Goal: Information Seeking & Learning: Learn about a topic

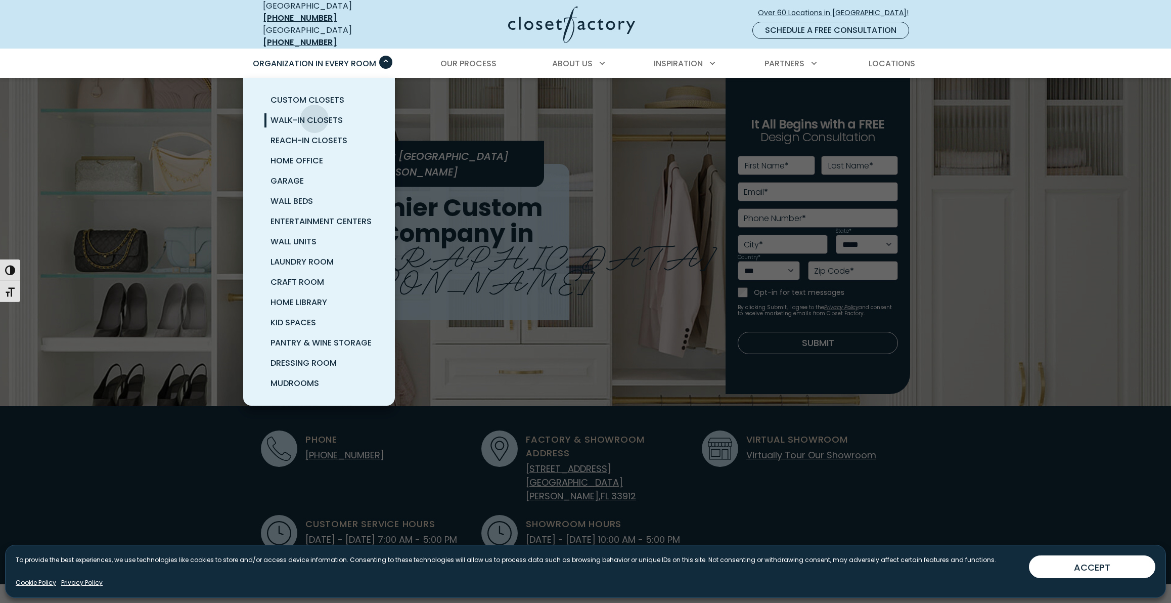
click at [315, 114] on span "Walk-In Closets" at bounding box center [307, 120] width 72 height 12
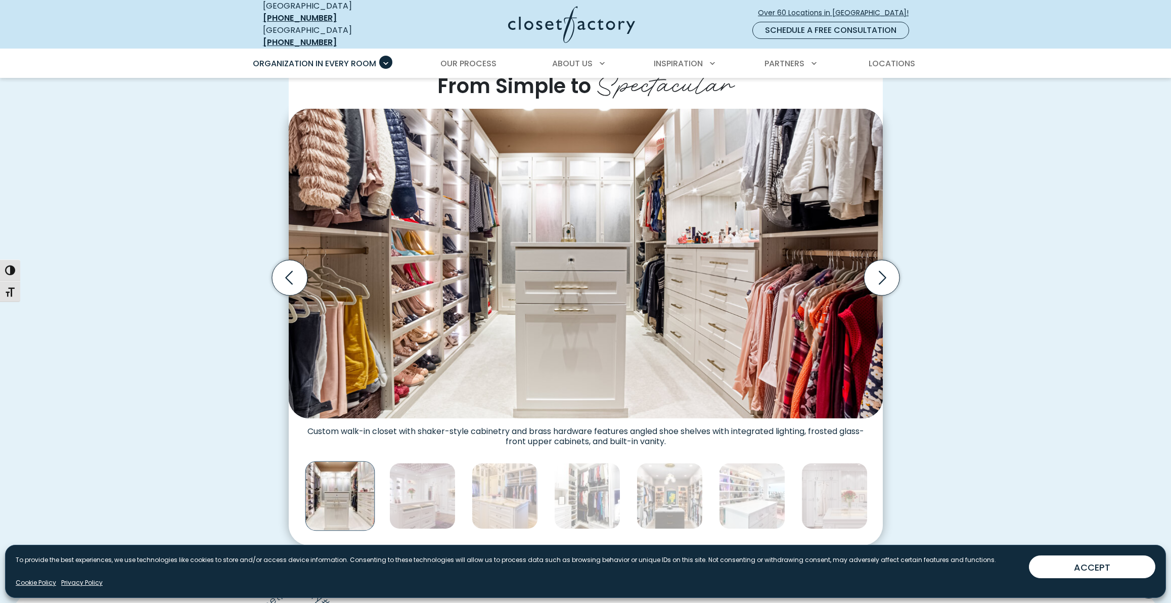
scroll to position [279, 0]
click at [885, 271] on icon "Next slide" at bounding box center [881, 277] width 35 height 35
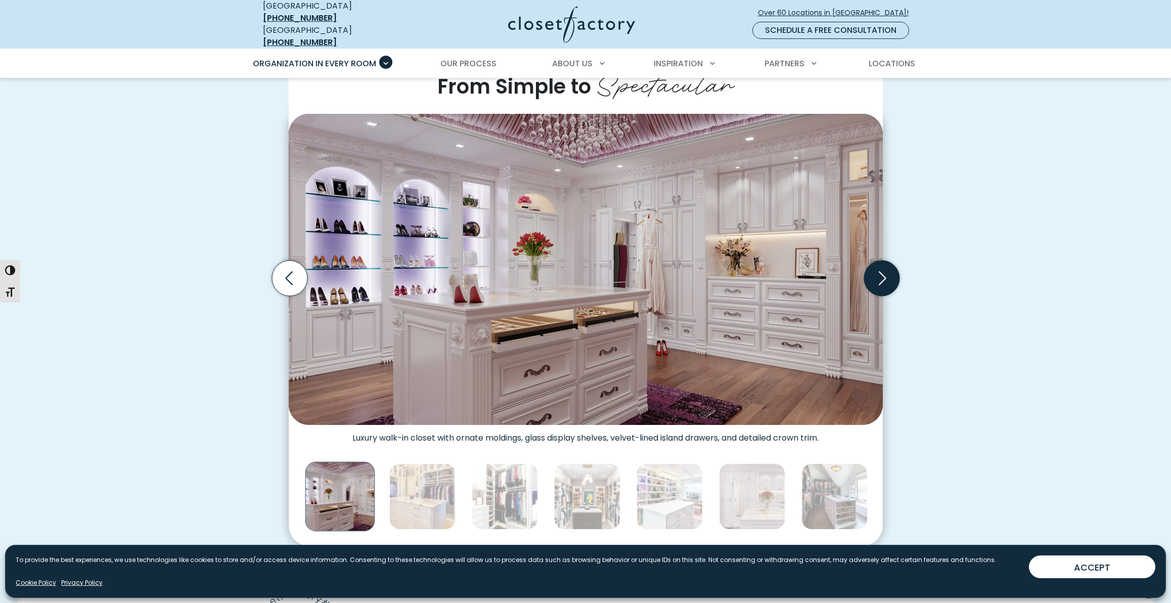
click at [875, 271] on icon "Next slide" at bounding box center [881, 277] width 35 height 35
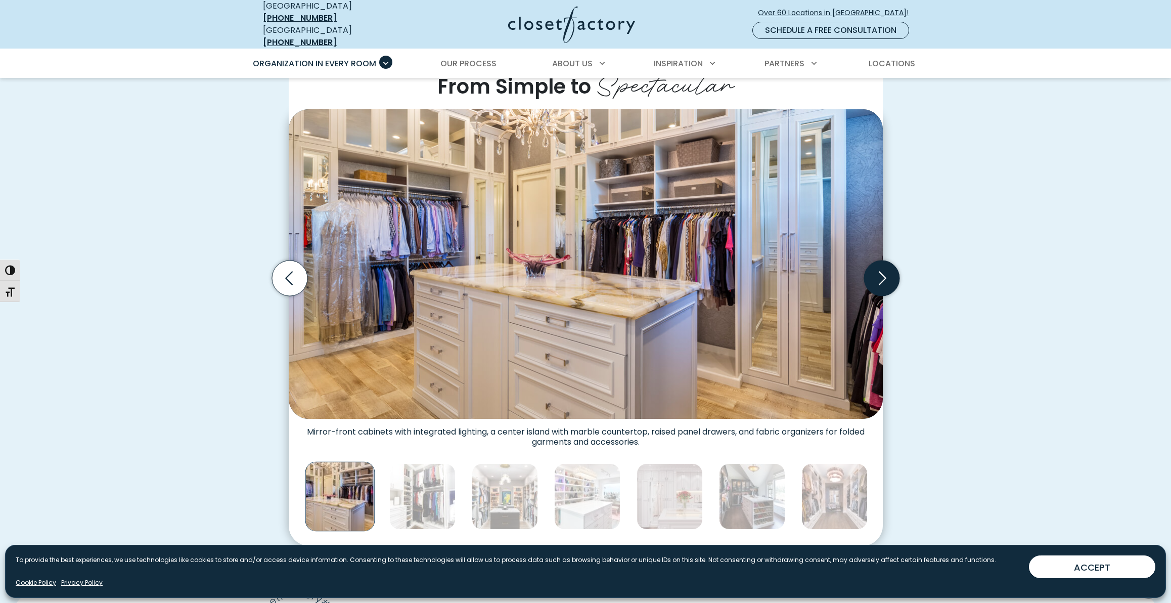
click at [883, 271] on icon "Next slide" at bounding box center [883, 278] width 8 height 14
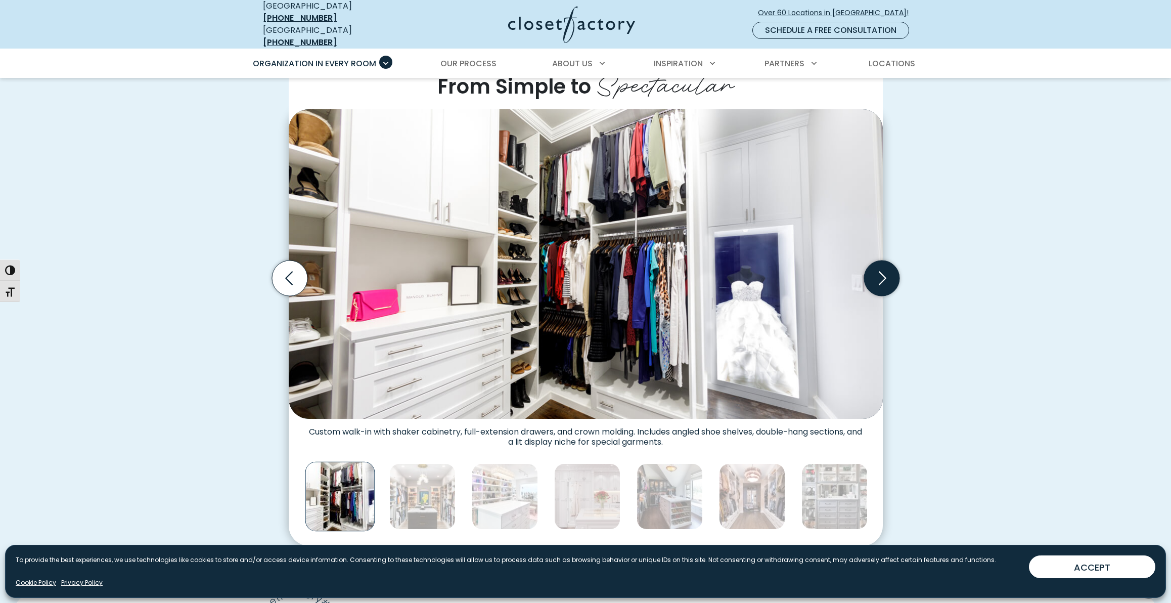
click at [883, 271] on icon "Next slide" at bounding box center [883, 278] width 8 height 14
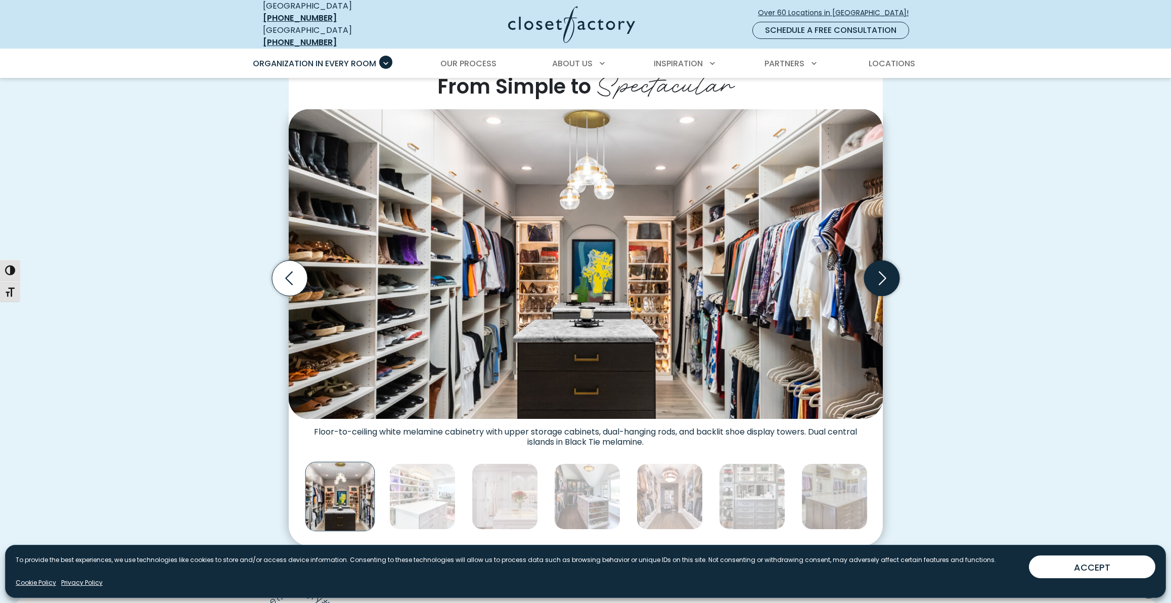
click at [883, 271] on icon "Next slide" at bounding box center [883, 278] width 8 height 14
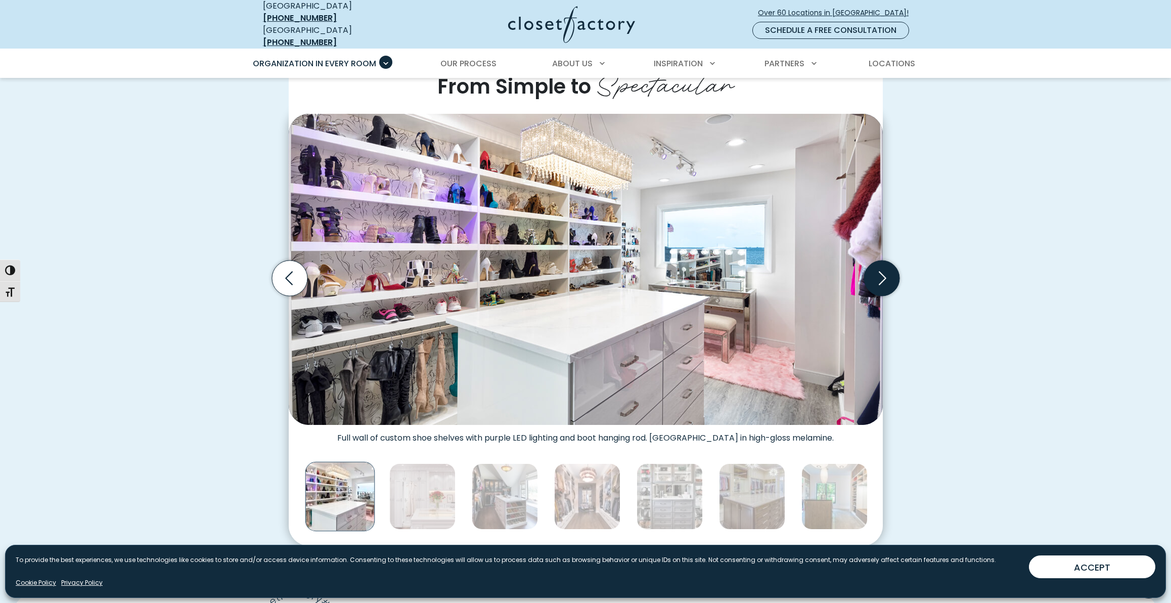
click at [883, 271] on icon "Next slide" at bounding box center [883, 278] width 8 height 14
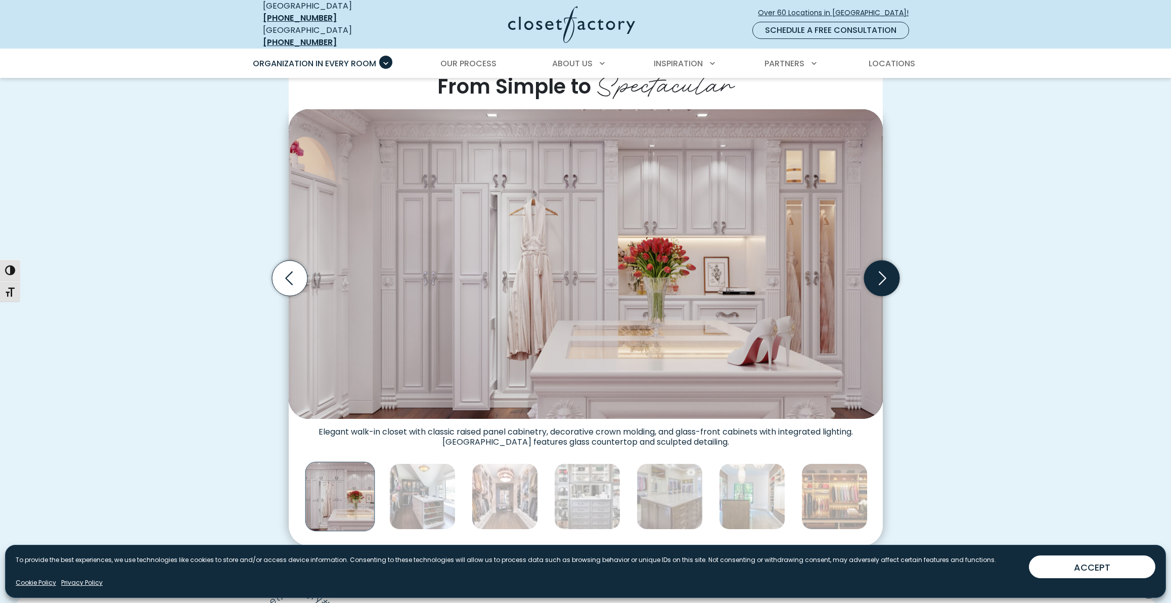
click at [883, 271] on icon "Next slide" at bounding box center [883, 278] width 8 height 14
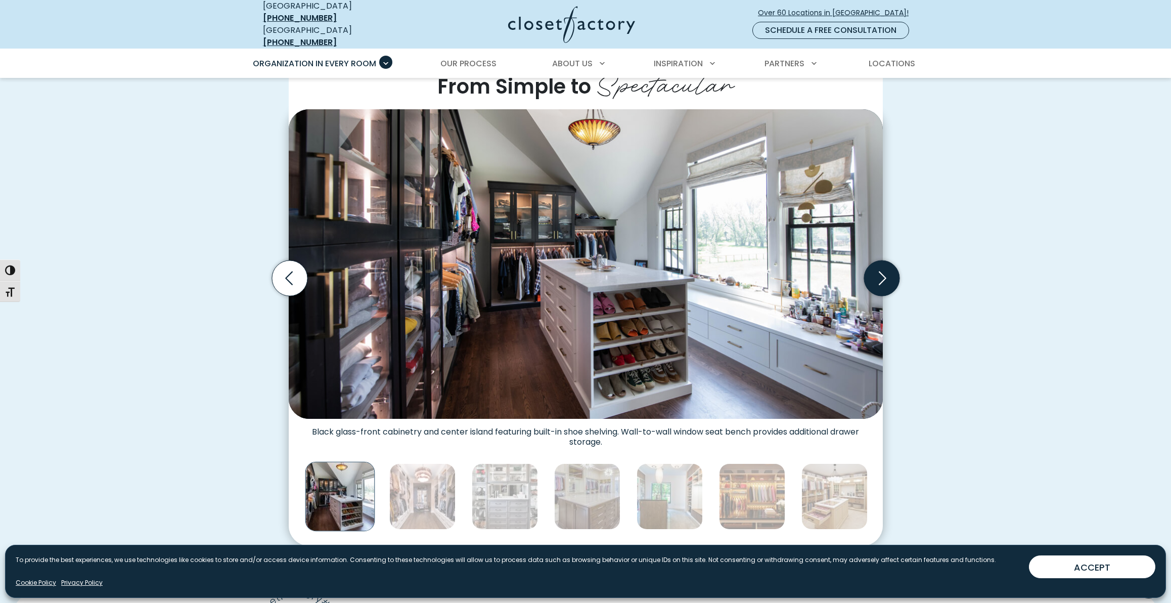
click at [883, 271] on icon "Next slide" at bounding box center [883, 278] width 8 height 14
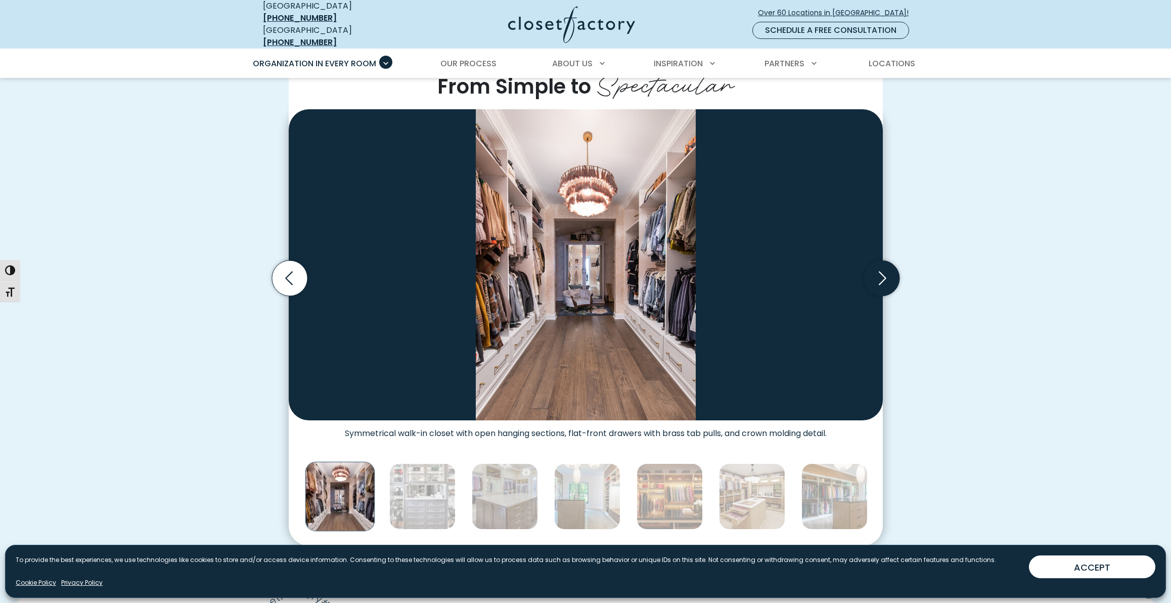
click at [883, 271] on icon "Next slide" at bounding box center [883, 278] width 8 height 14
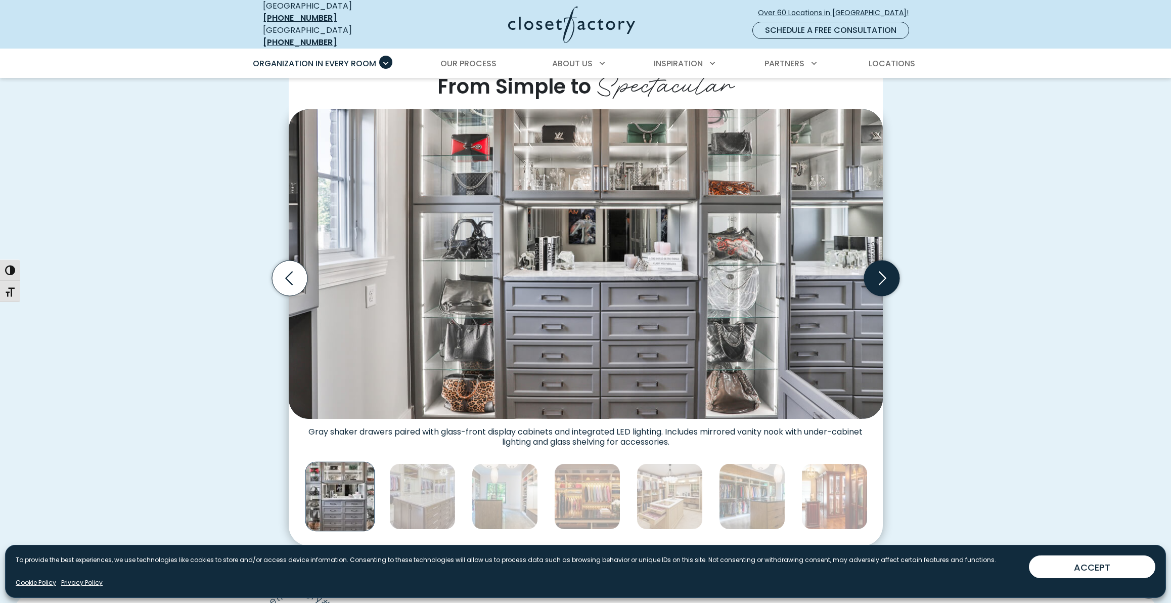
click at [883, 271] on icon "Next slide" at bounding box center [883, 278] width 8 height 14
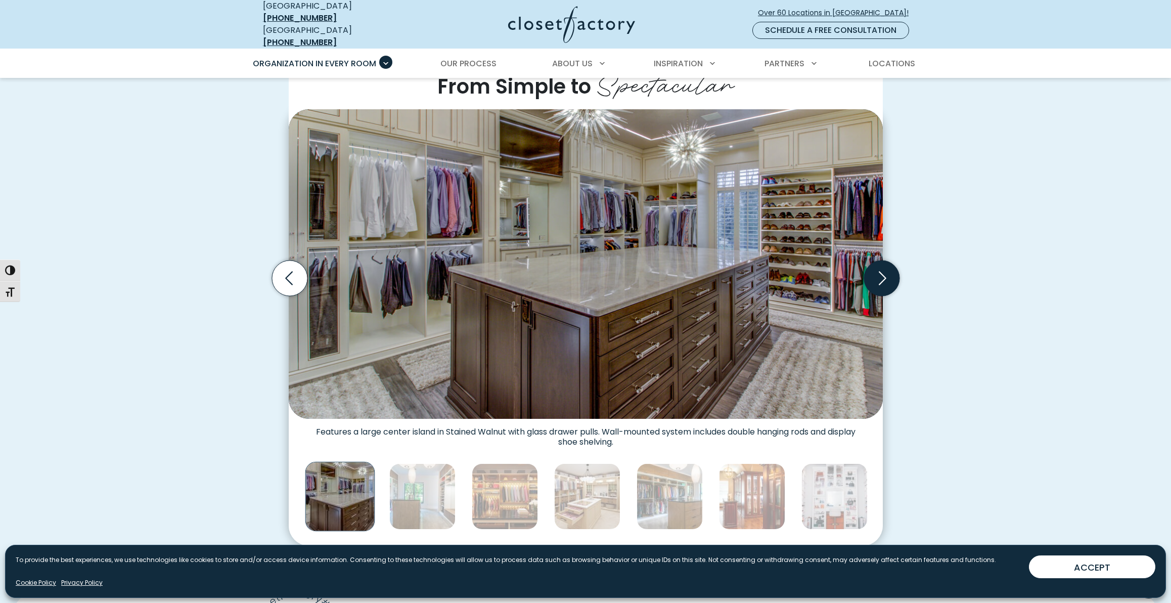
click at [883, 271] on icon "Next slide" at bounding box center [883, 278] width 8 height 14
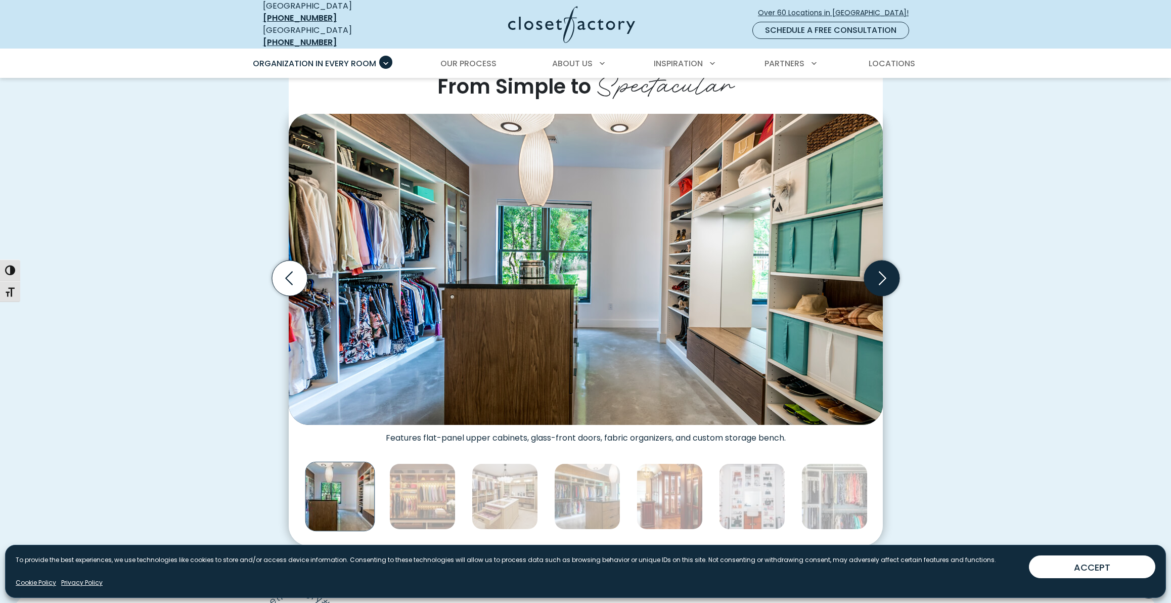
click at [877, 270] on icon "Next slide" at bounding box center [881, 277] width 35 height 35
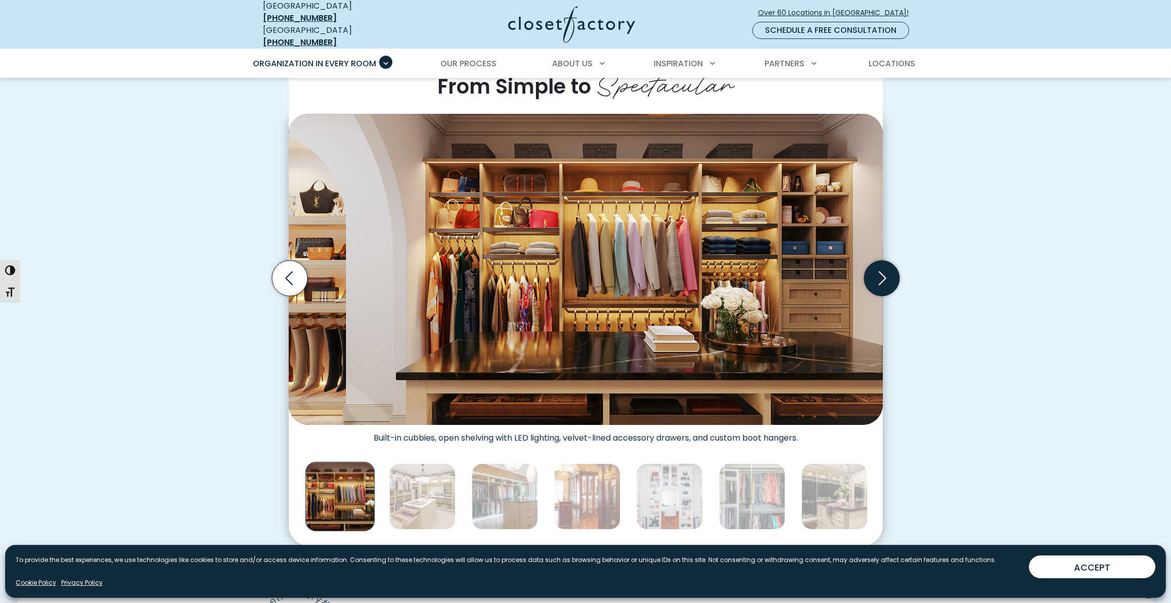
click at [877, 270] on icon "Next slide" at bounding box center [881, 277] width 35 height 35
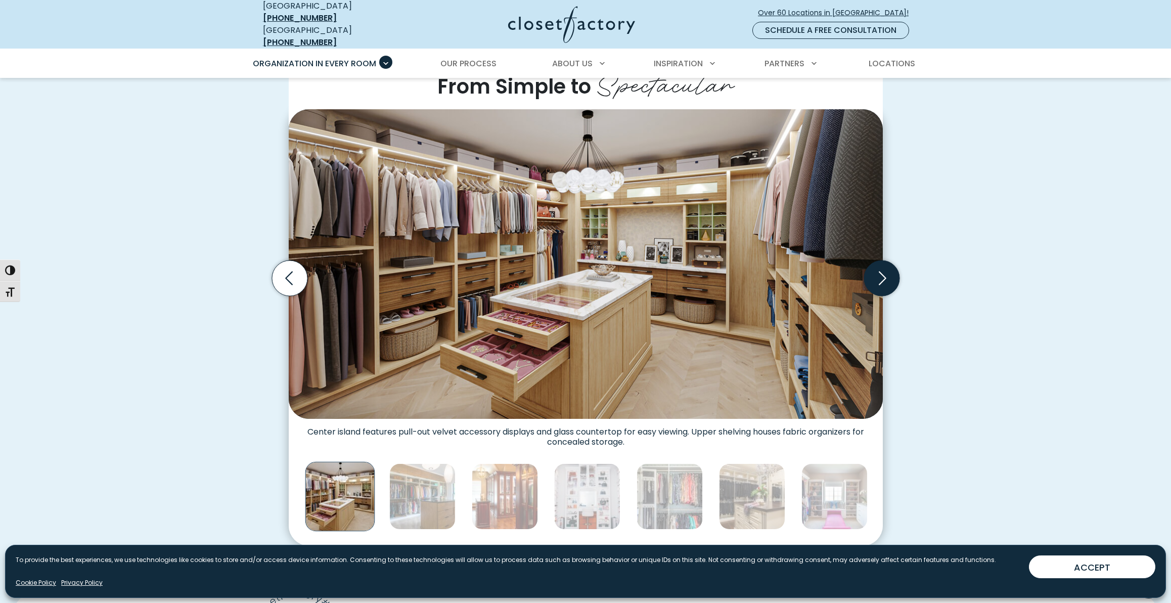
click at [877, 270] on icon "Next slide" at bounding box center [881, 277] width 35 height 35
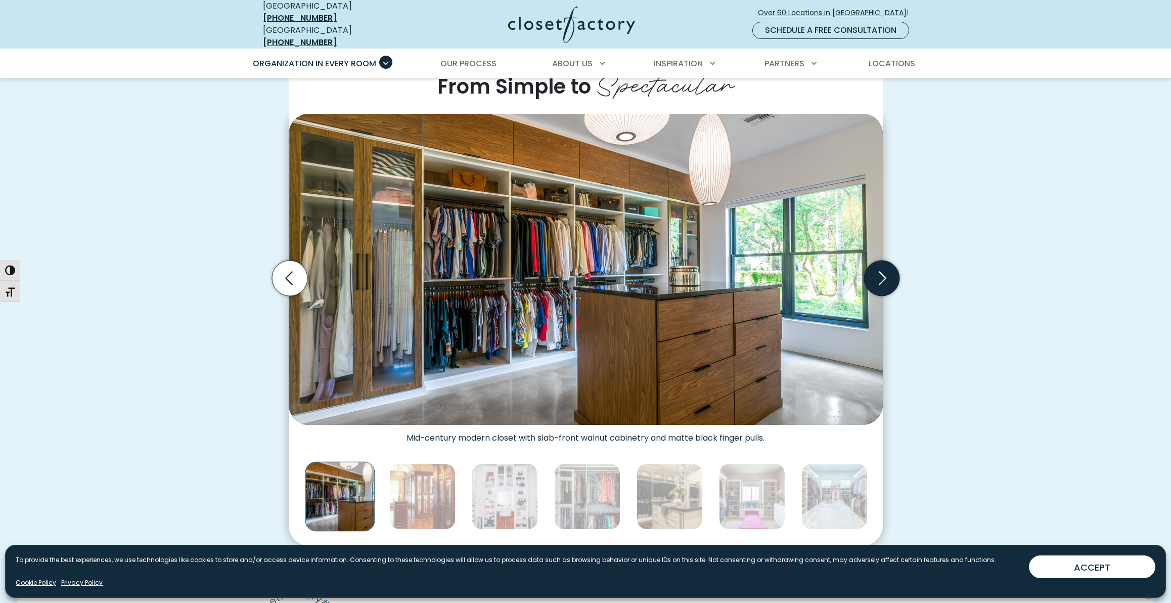
click at [883, 271] on icon "Next slide" at bounding box center [883, 278] width 8 height 14
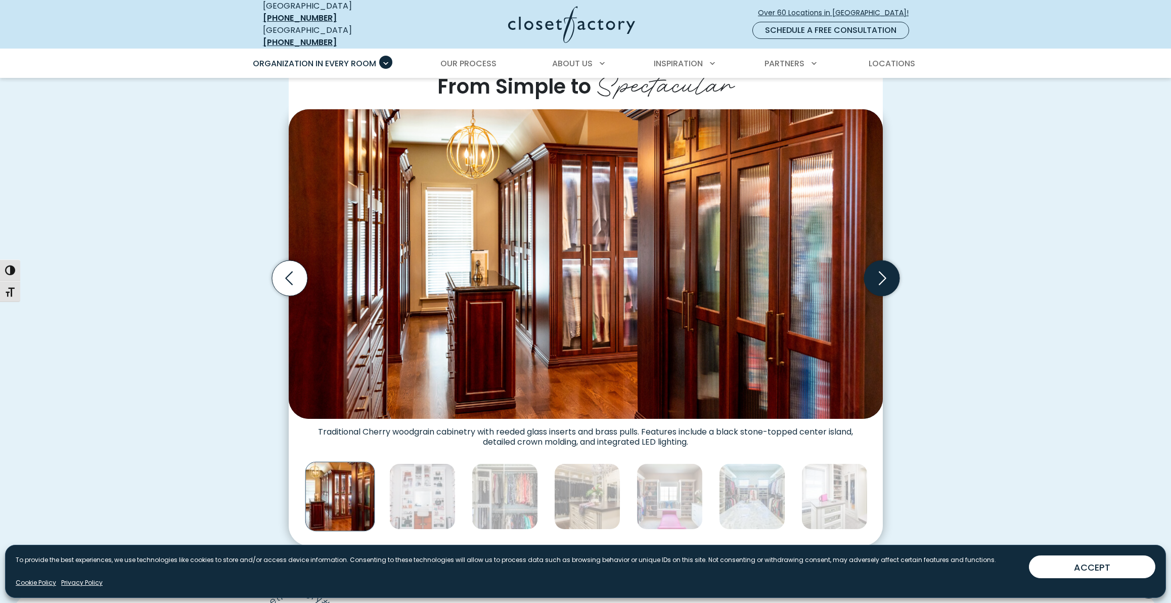
click at [883, 271] on icon "Next slide" at bounding box center [883, 278] width 8 height 14
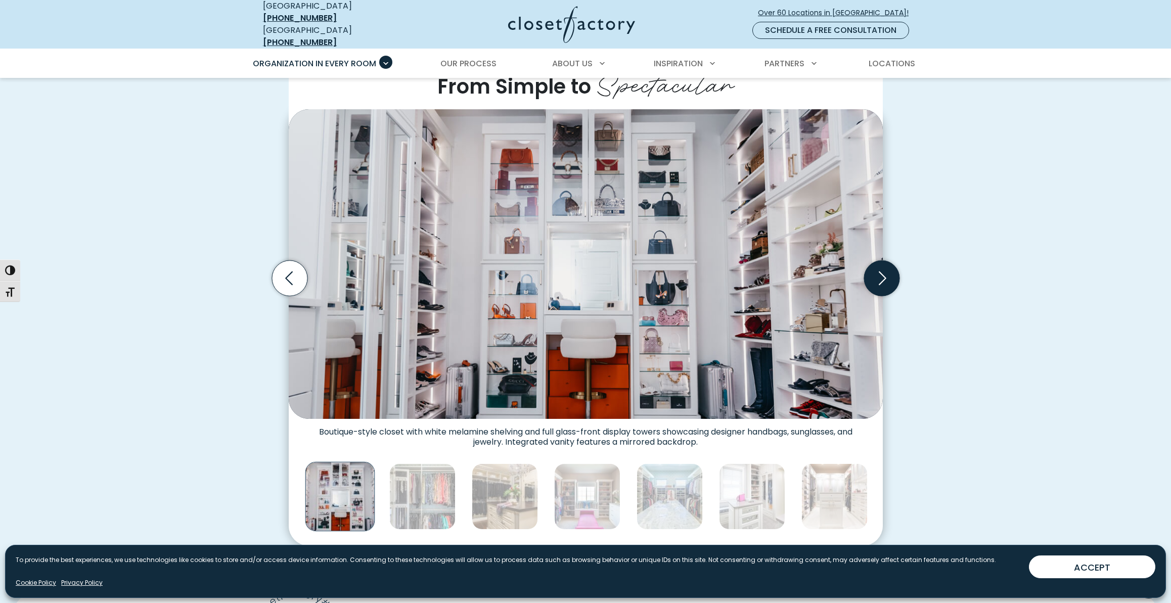
click at [883, 271] on icon "Next slide" at bounding box center [883, 278] width 8 height 14
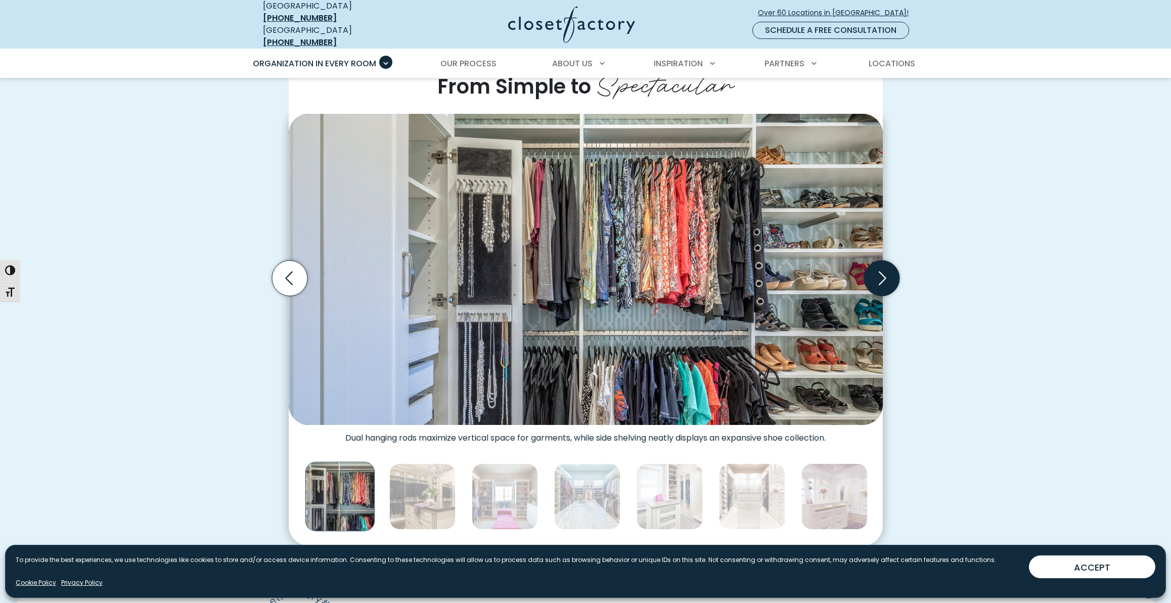
click at [883, 271] on icon "Next slide" at bounding box center [883, 278] width 8 height 14
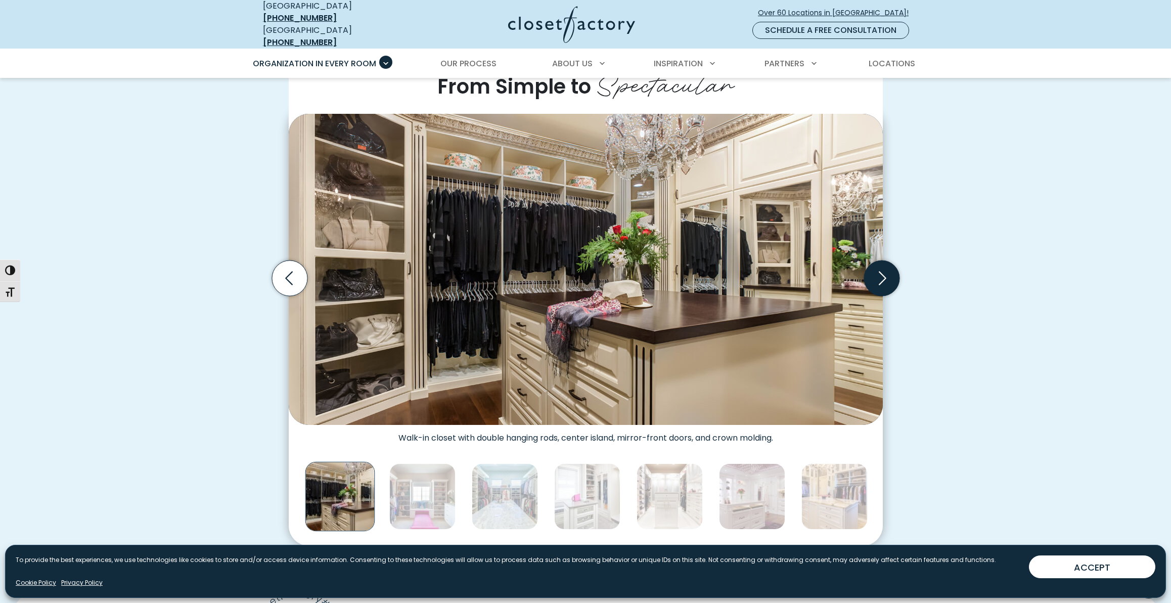
click at [883, 271] on icon "Next slide" at bounding box center [883, 278] width 8 height 14
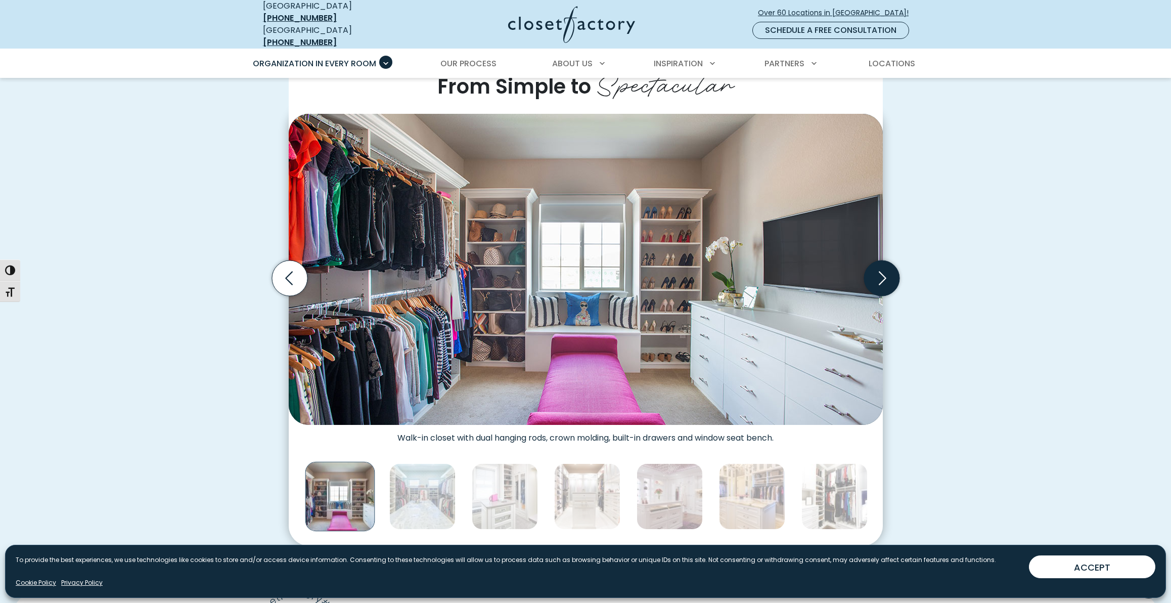
click at [883, 271] on icon "Next slide" at bounding box center [883, 278] width 8 height 14
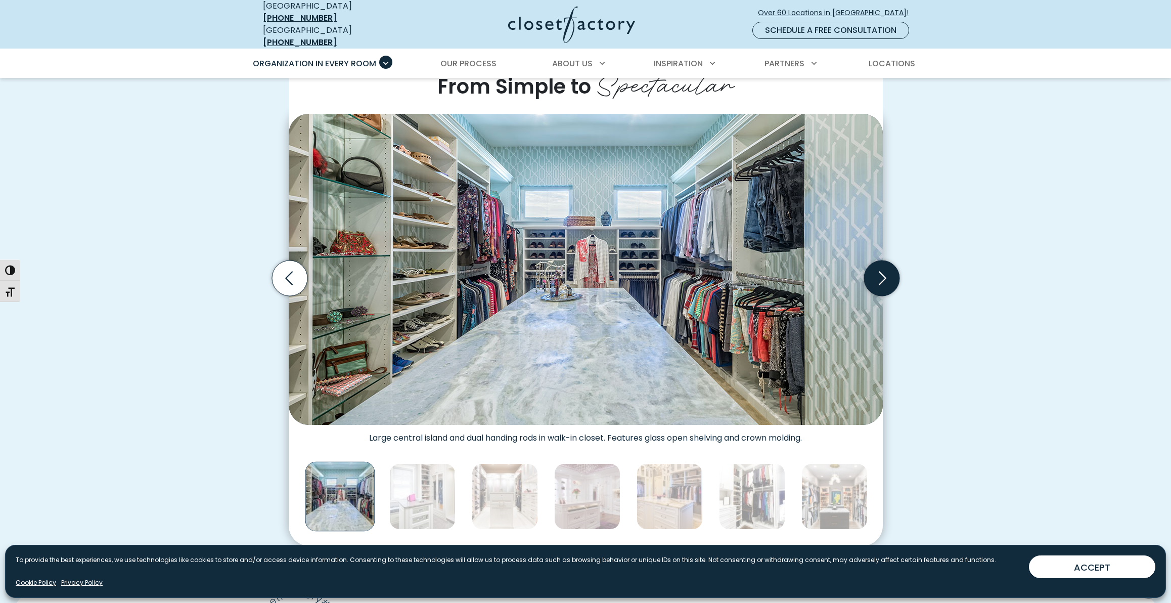
click at [883, 271] on icon "Next slide" at bounding box center [883, 278] width 8 height 14
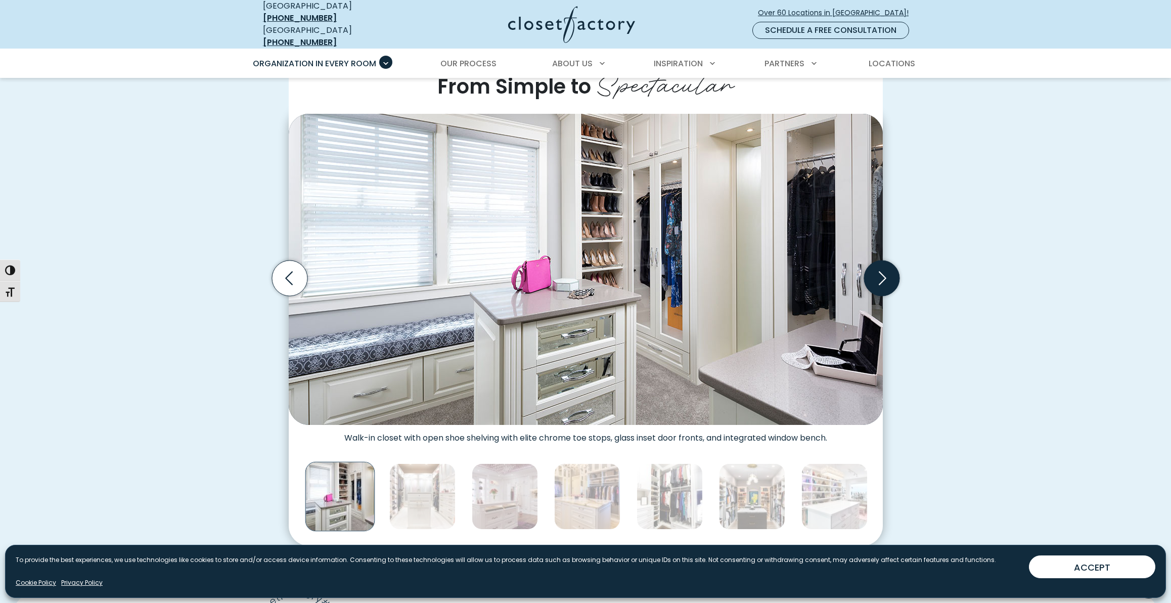
click at [883, 267] on icon "Next slide" at bounding box center [881, 277] width 35 height 35
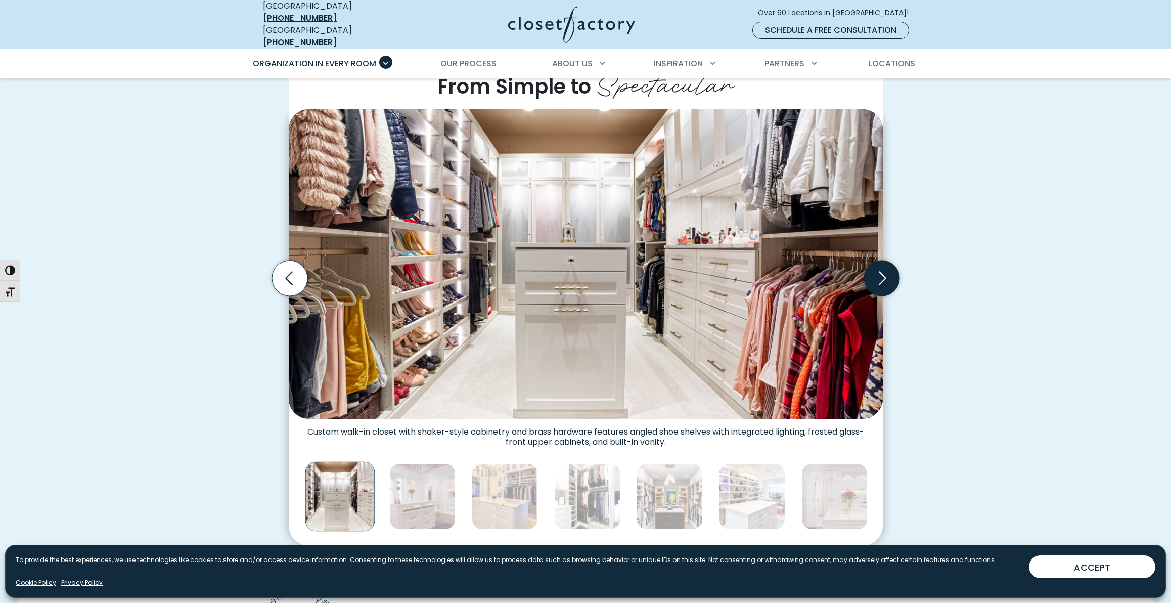
click at [880, 270] on icon "Next slide" at bounding box center [881, 277] width 35 height 35
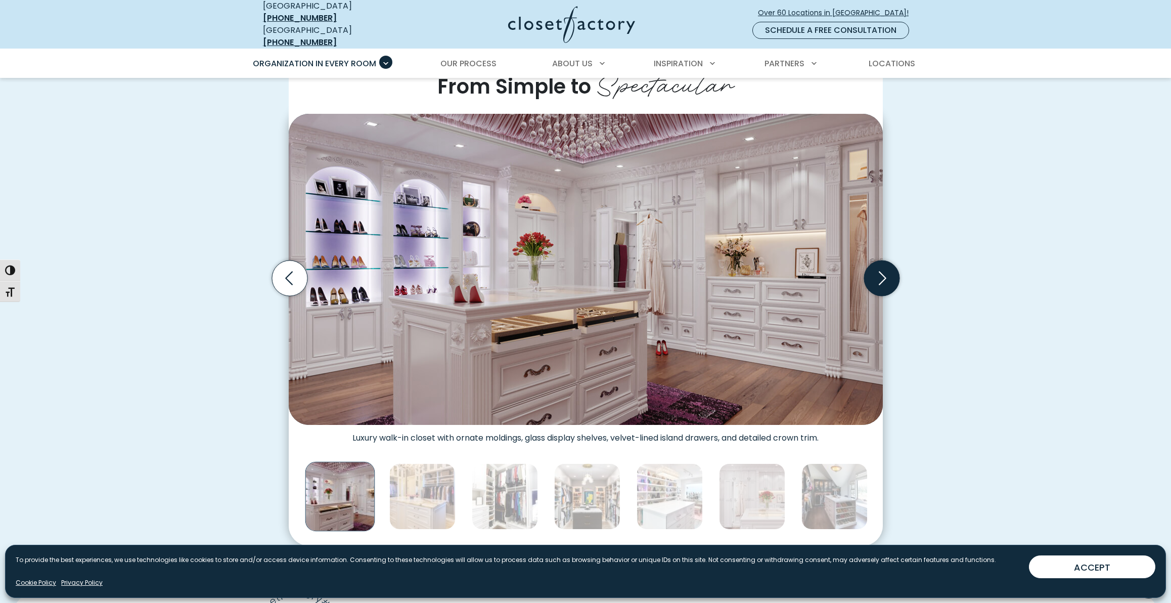
click at [881, 270] on icon "Next slide" at bounding box center [881, 277] width 35 height 35
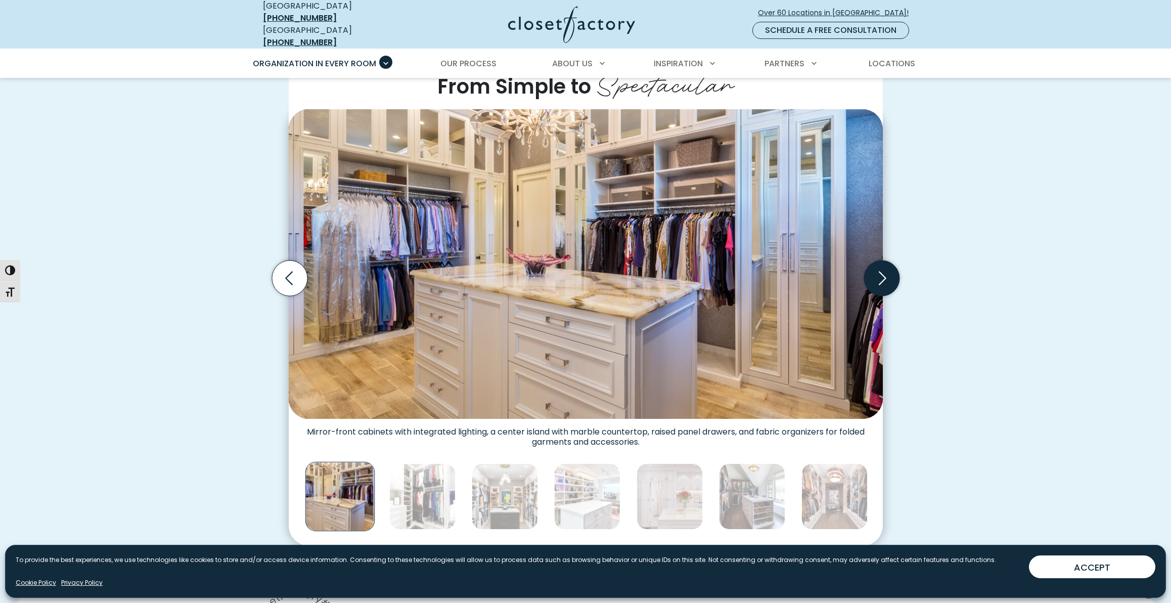
click at [881, 270] on icon "Next slide" at bounding box center [881, 277] width 35 height 35
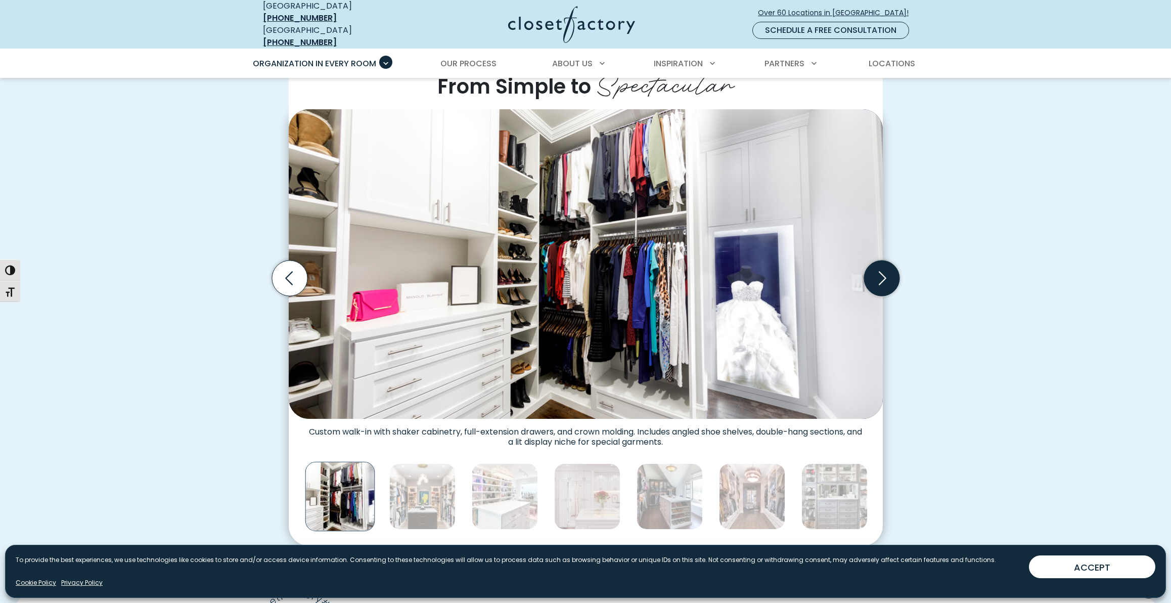
click at [881, 270] on icon "Next slide" at bounding box center [881, 277] width 35 height 35
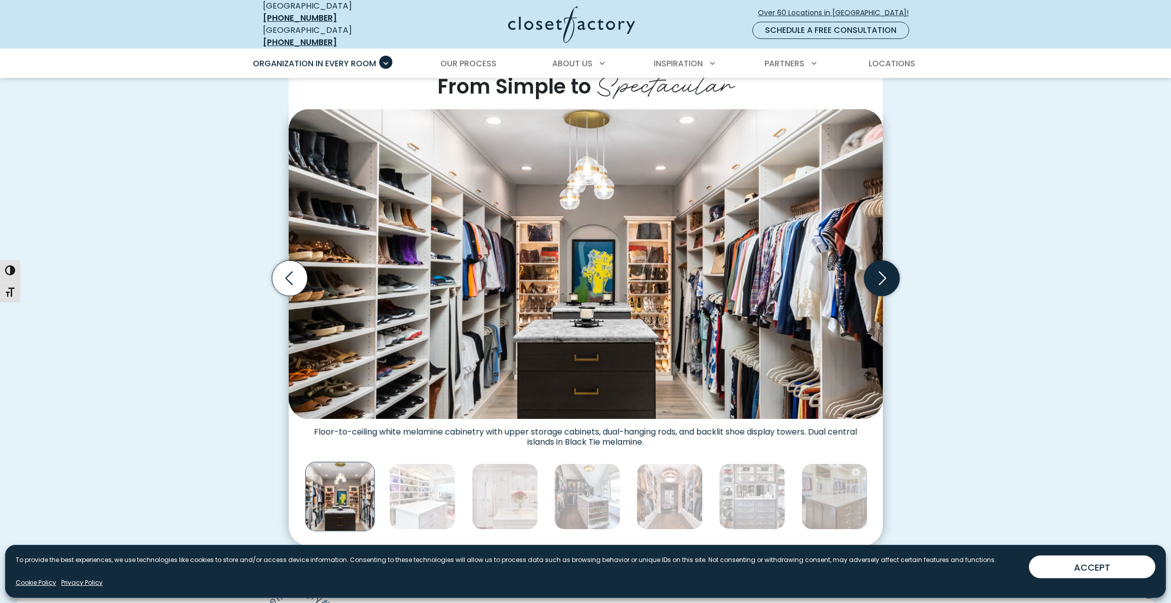
click at [881, 270] on icon "Next slide" at bounding box center [881, 277] width 35 height 35
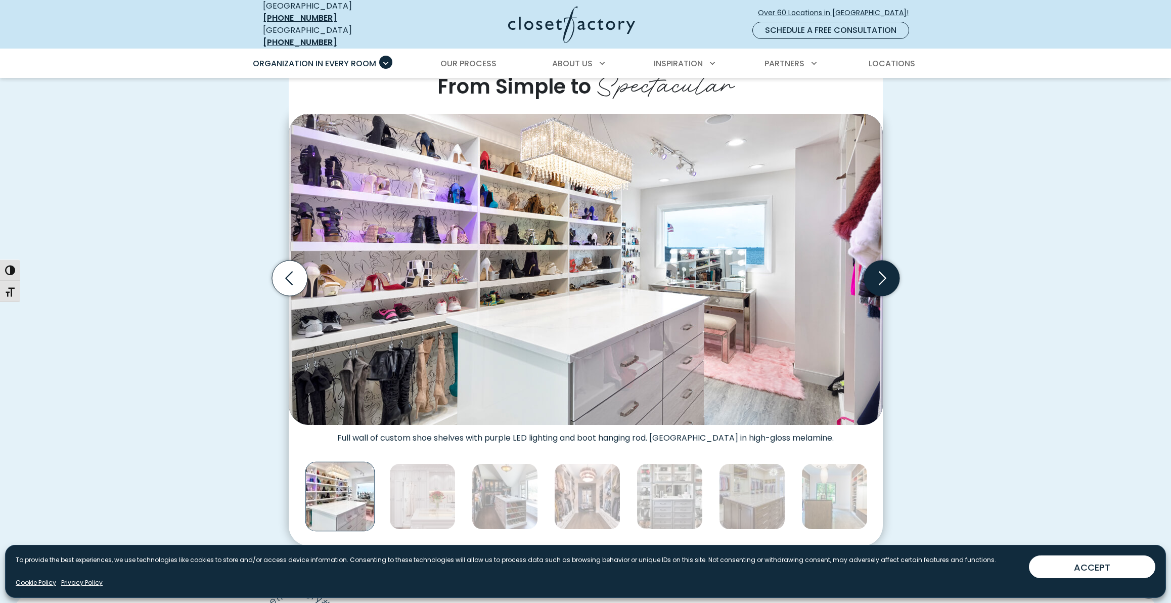
click at [881, 270] on icon "Next slide" at bounding box center [881, 277] width 35 height 35
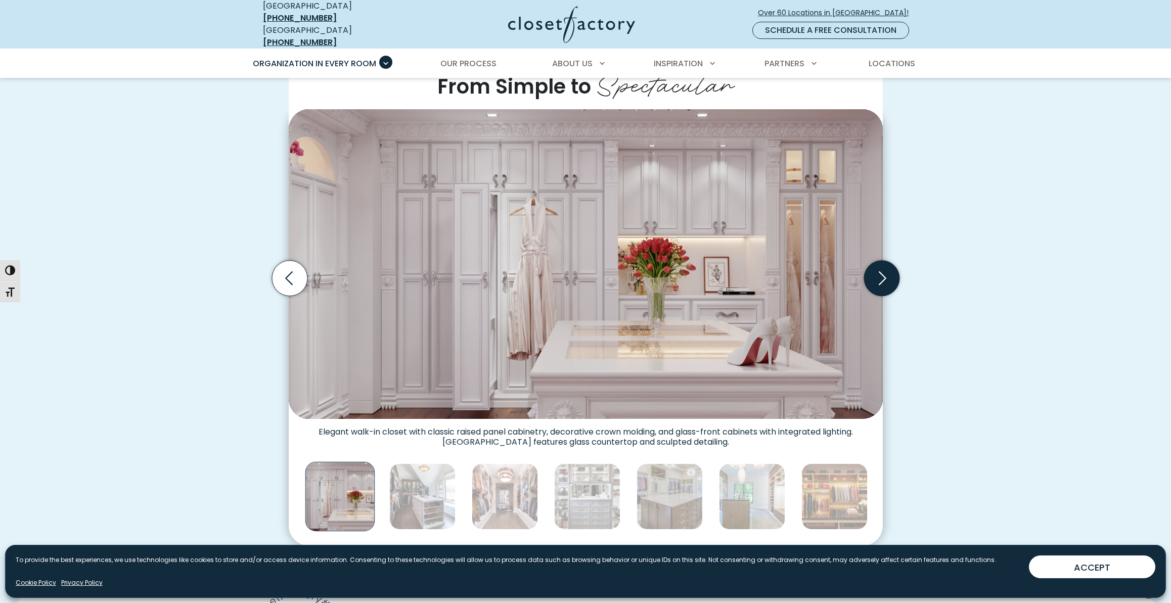
click at [881, 270] on icon "Next slide" at bounding box center [881, 277] width 35 height 35
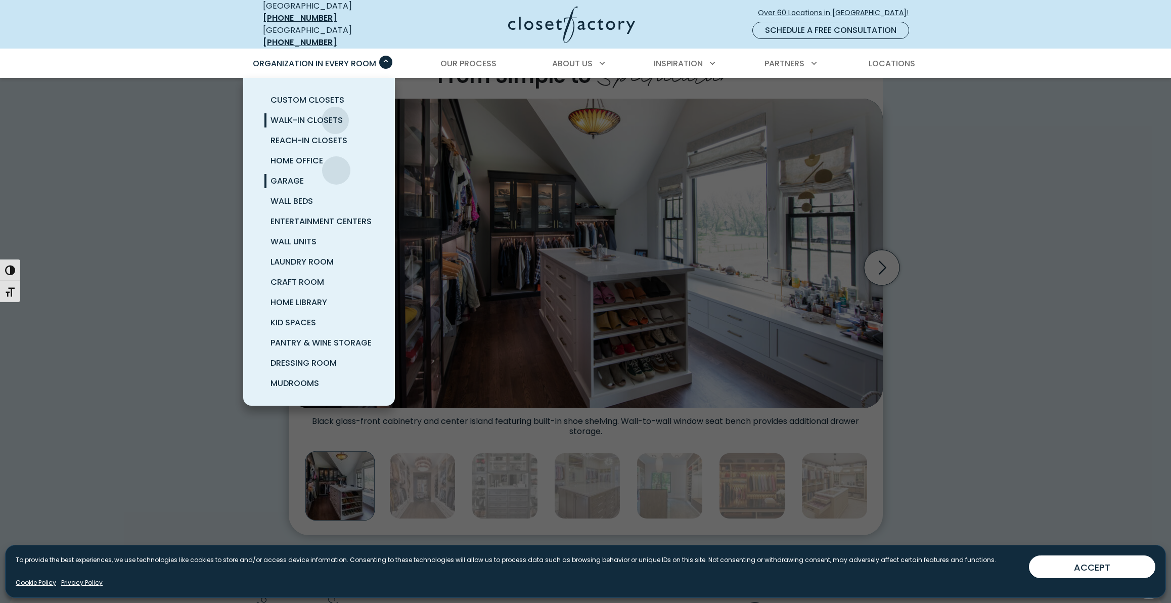
scroll to position [288, 0]
click at [300, 175] on span "Garage" at bounding box center [287, 181] width 33 height 12
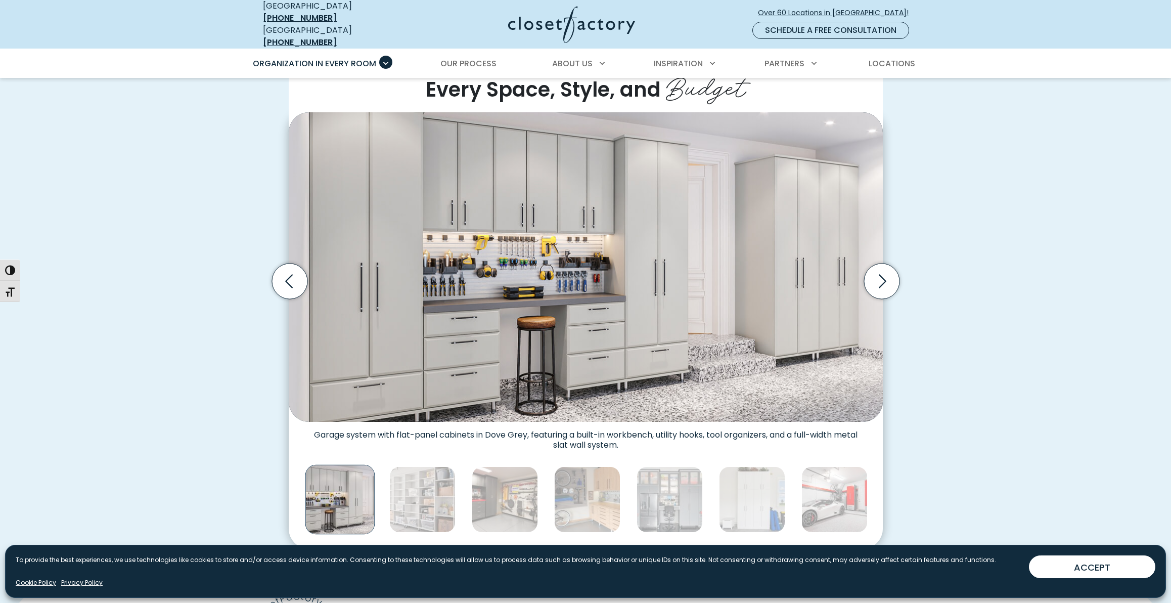
scroll to position [276, 0]
click at [880, 277] on icon "Next slide" at bounding box center [881, 280] width 35 height 35
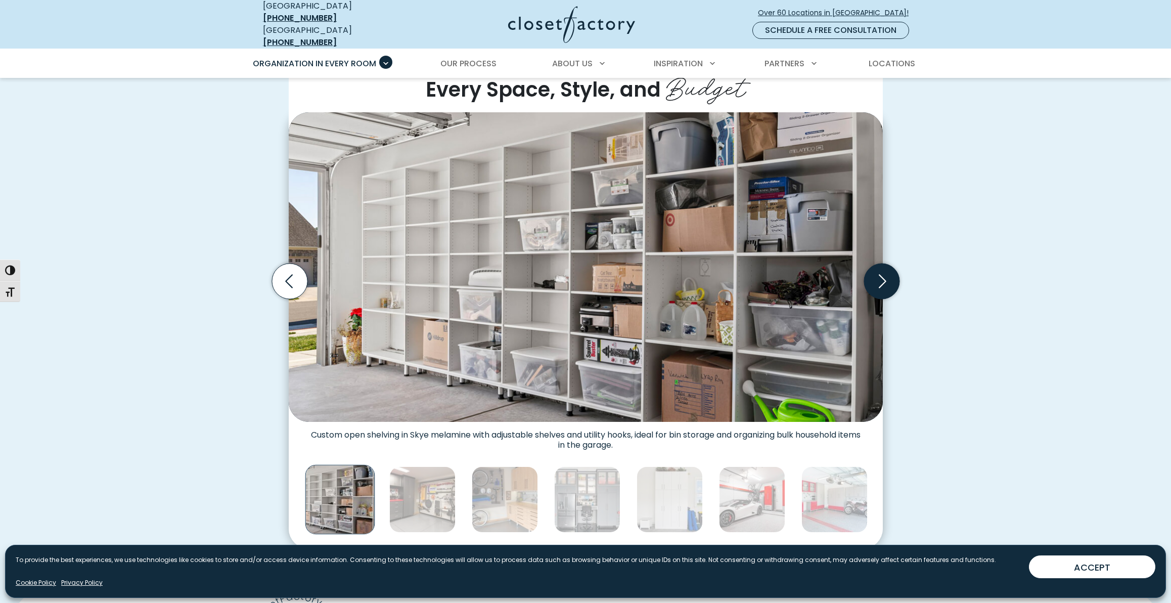
click at [882, 274] on icon "Next slide" at bounding box center [881, 280] width 35 height 35
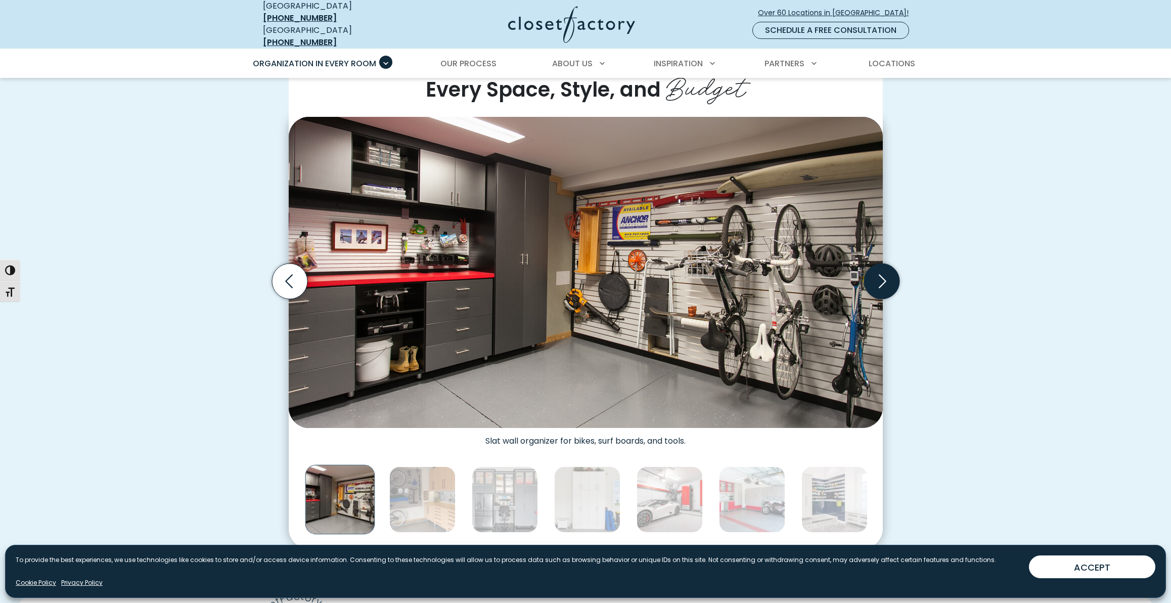
click at [882, 274] on icon "Next slide" at bounding box center [881, 280] width 35 height 35
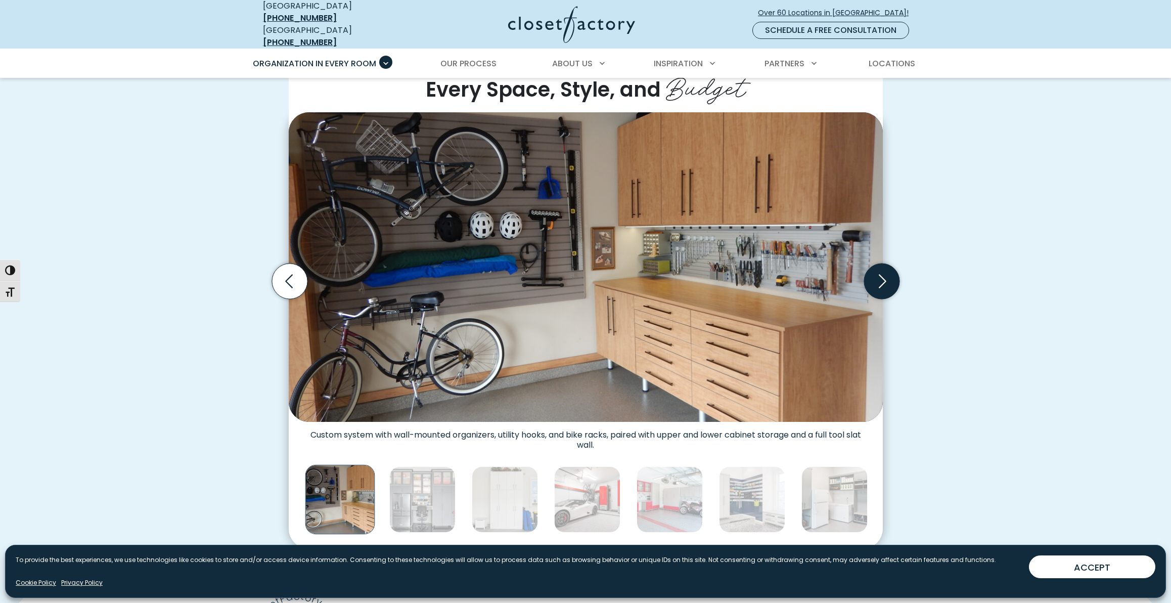
click at [882, 274] on icon "Next slide" at bounding box center [881, 280] width 35 height 35
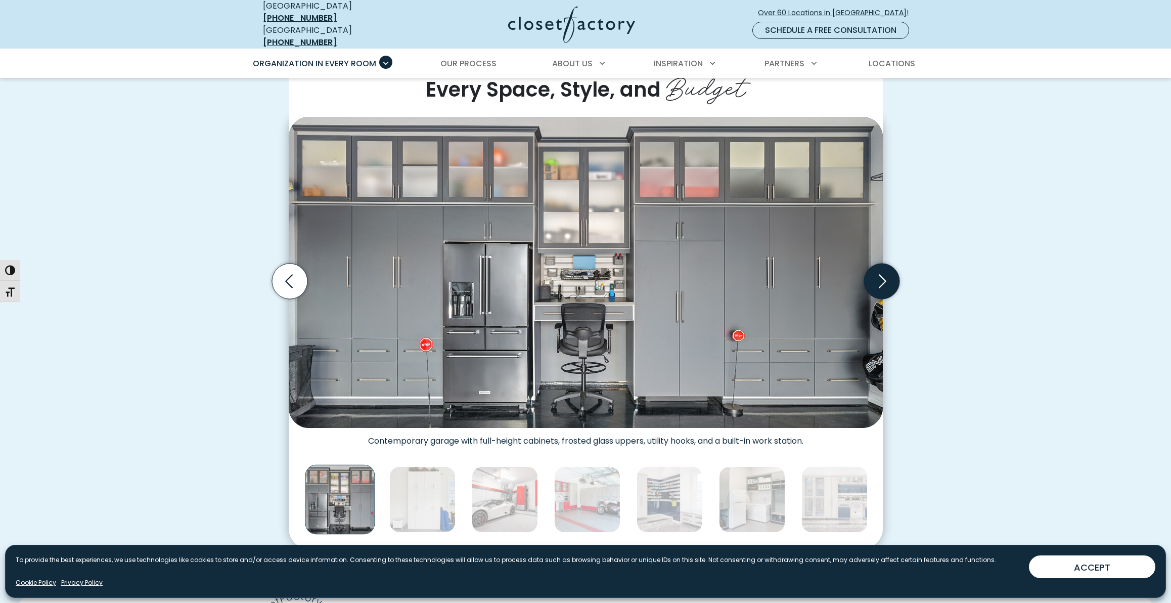
click at [882, 274] on icon "Next slide" at bounding box center [881, 280] width 35 height 35
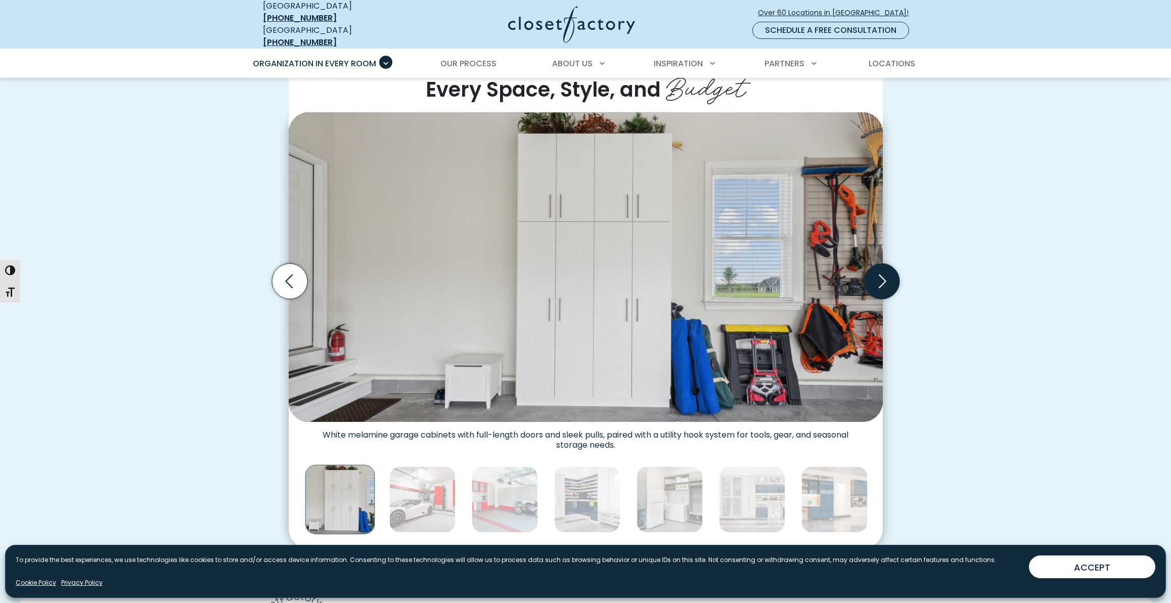
click at [882, 274] on icon "Next slide" at bounding box center [881, 280] width 35 height 35
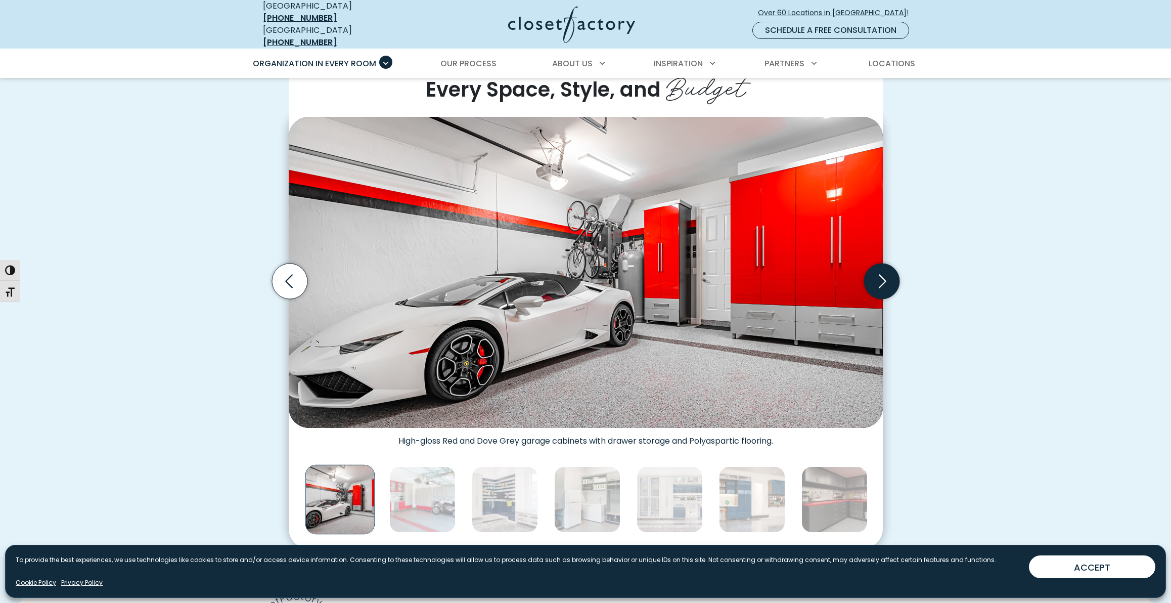
click at [882, 274] on icon "Next slide" at bounding box center [881, 280] width 35 height 35
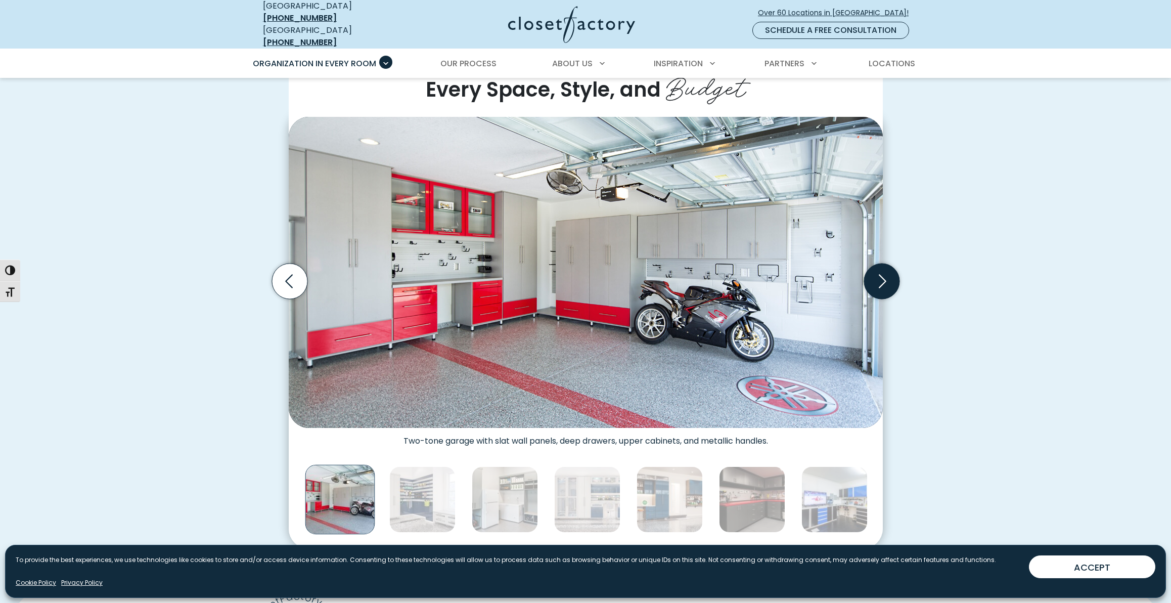
click at [882, 274] on icon "Next slide" at bounding box center [881, 280] width 35 height 35
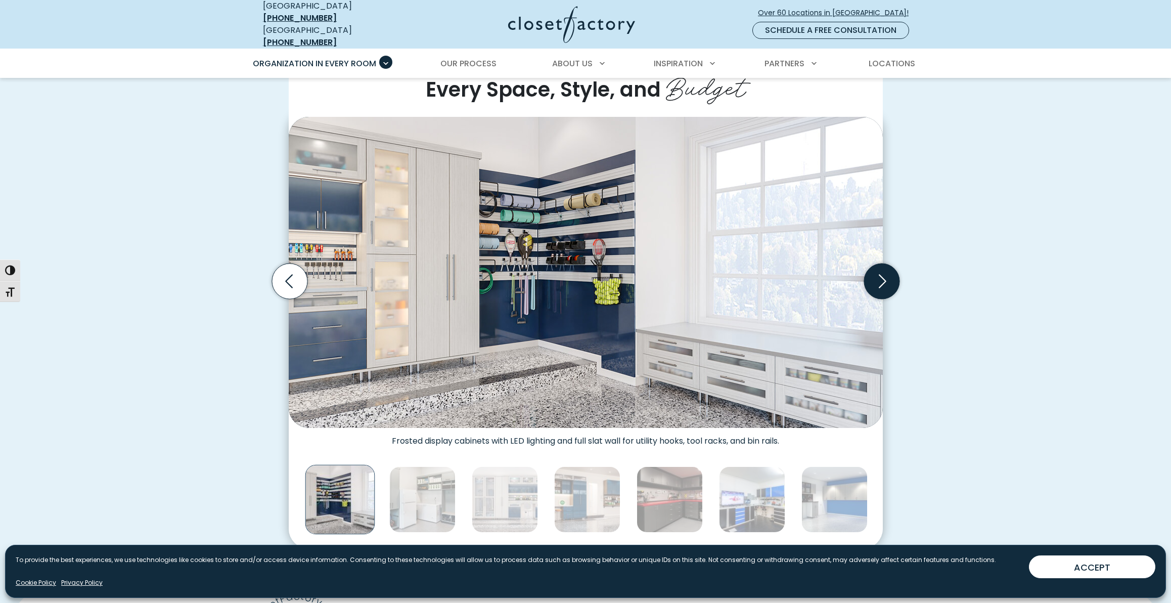
click at [882, 274] on icon "Next slide" at bounding box center [881, 280] width 35 height 35
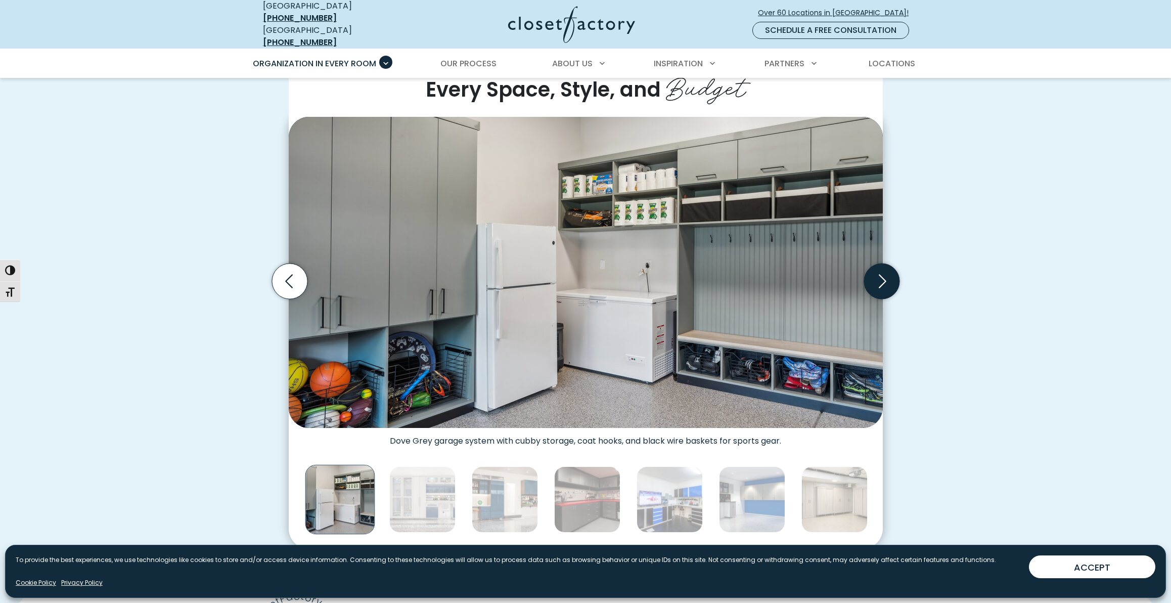
click at [882, 274] on icon "Next slide" at bounding box center [881, 280] width 35 height 35
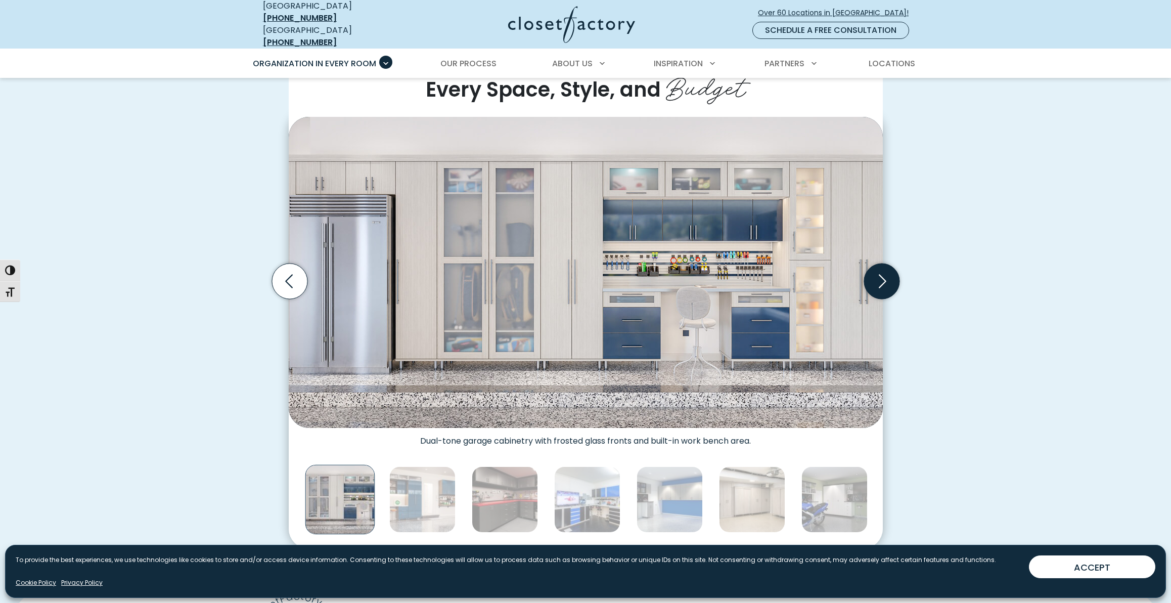
click at [882, 274] on icon "Next slide" at bounding box center [881, 280] width 35 height 35
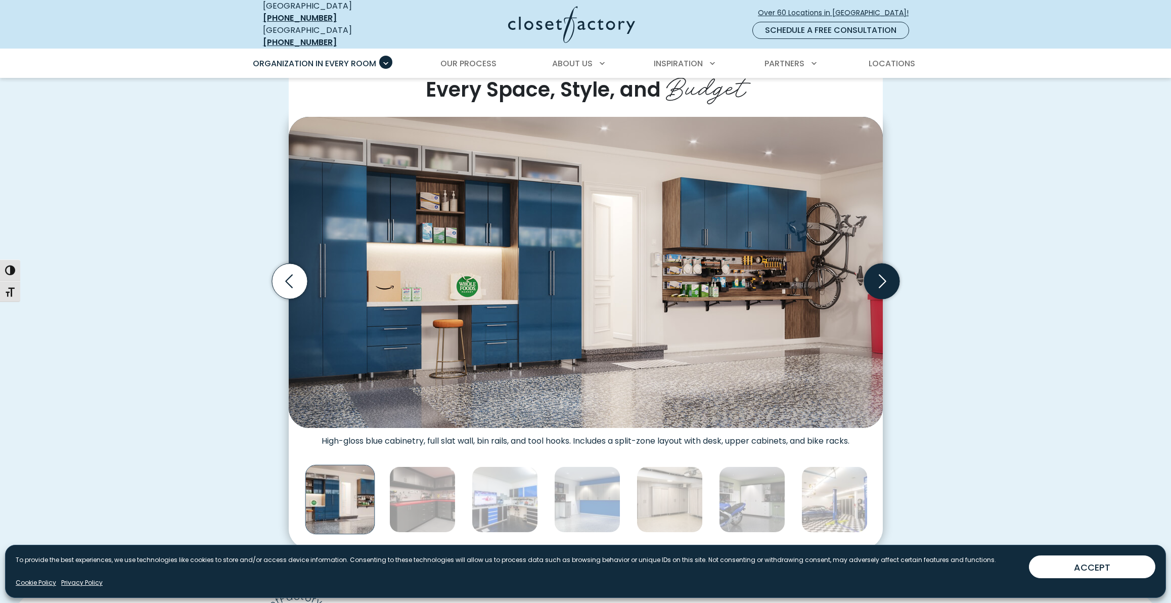
click at [881, 275] on icon "Next slide" at bounding box center [881, 280] width 35 height 35
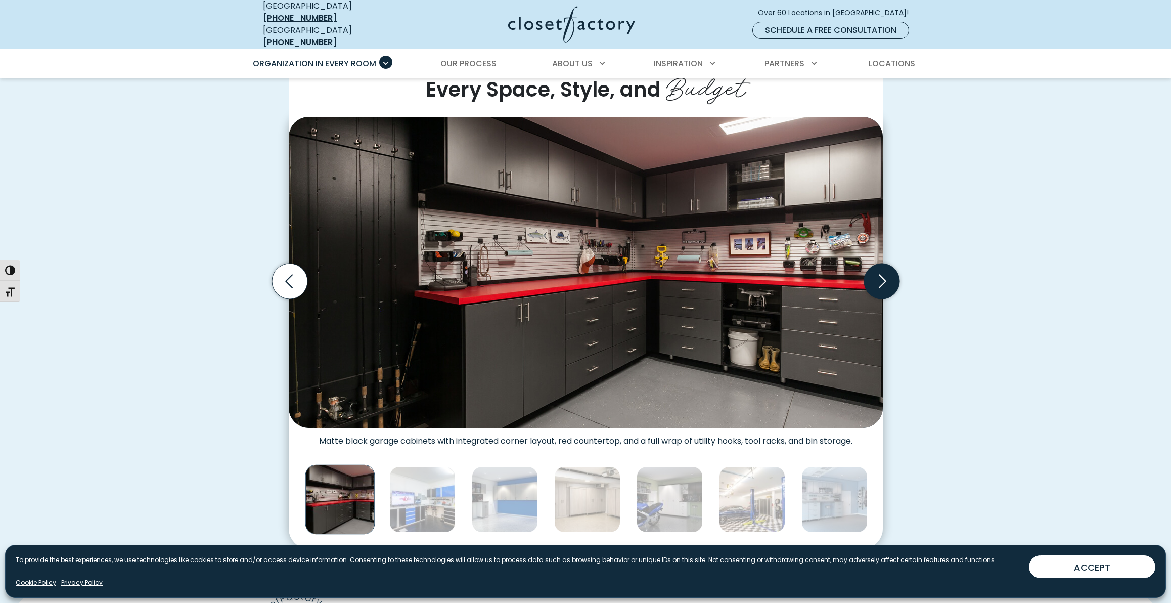
click at [881, 275] on icon "Next slide" at bounding box center [881, 280] width 35 height 35
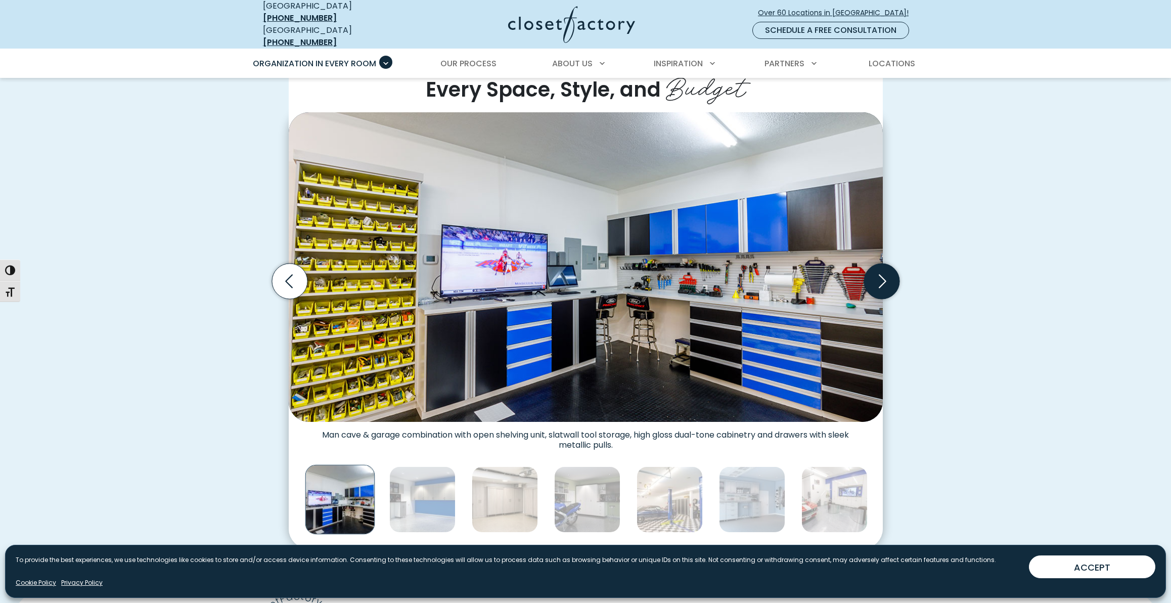
click at [881, 275] on icon "Next slide" at bounding box center [881, 280] width 35 height 35
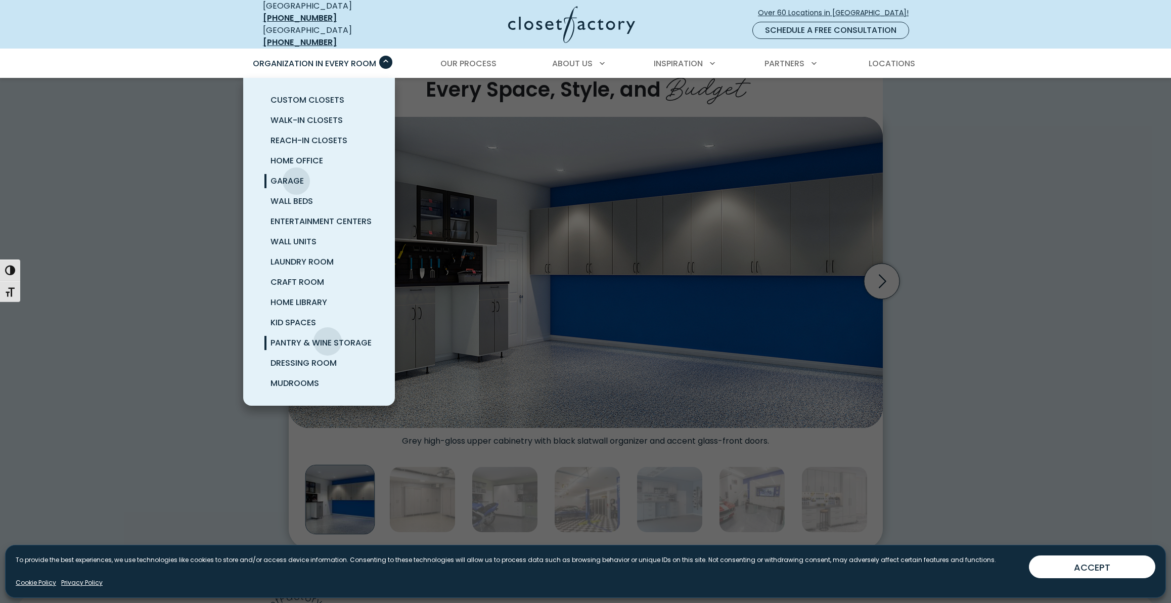
click at [328, 337] on span "Pantry & Wine Storage" at bounding box center [321, 343] width 101 height 12
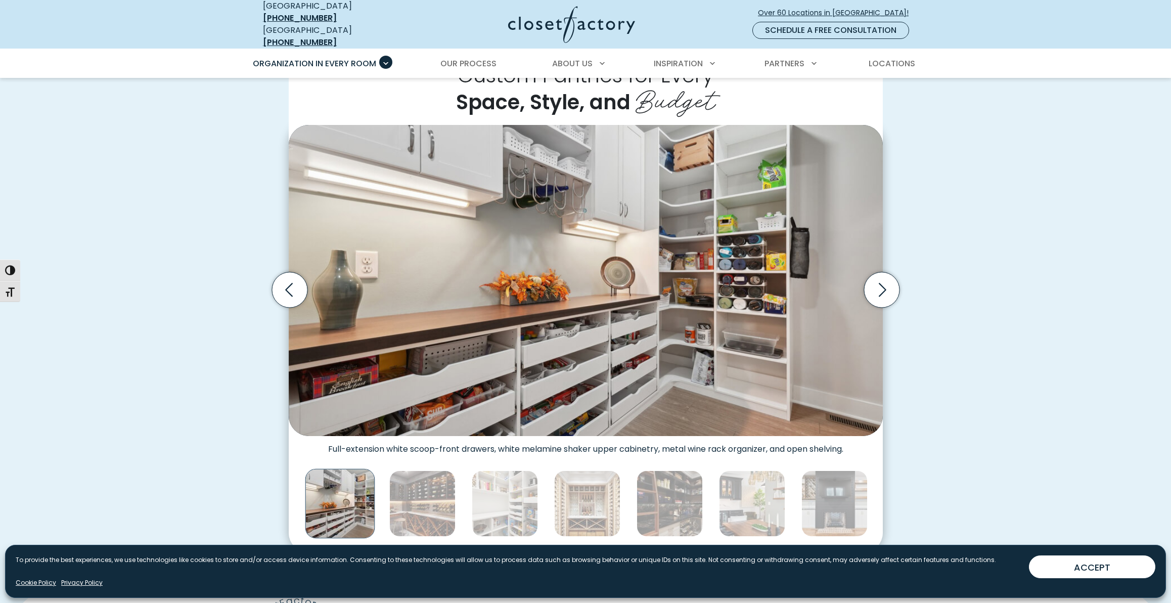
scroll to position [266, 0]
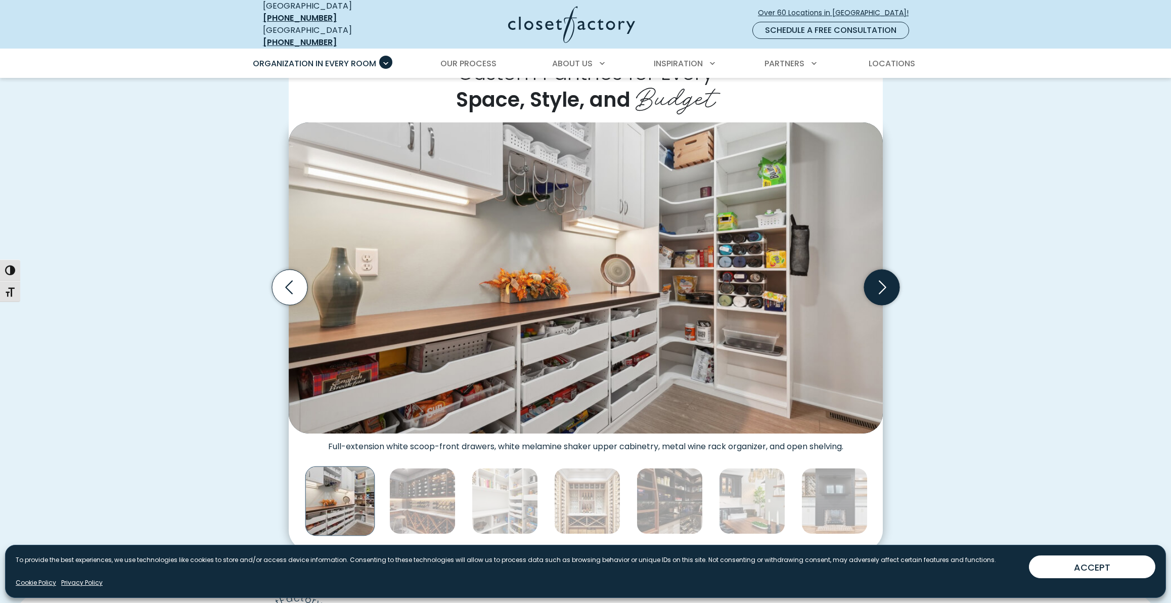
click at [879, 281] on icon "Next slide" at bounding box center [881, 286] width 35 height 35
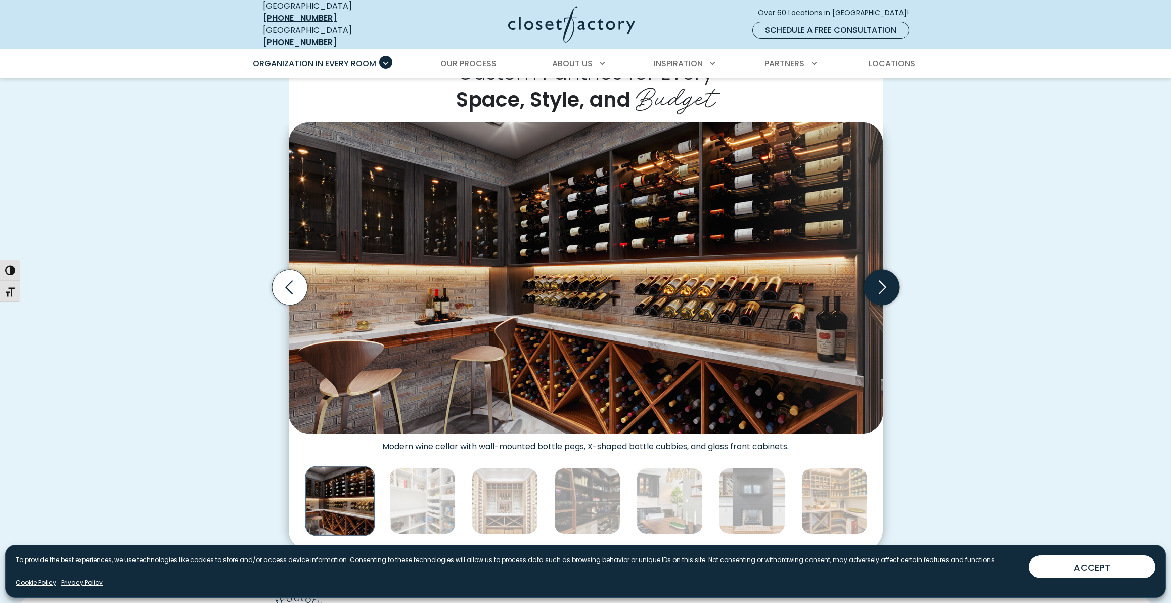
click at [881, 281] on icon "Next slide" at bounding box center [881, 286] width 35 height 35
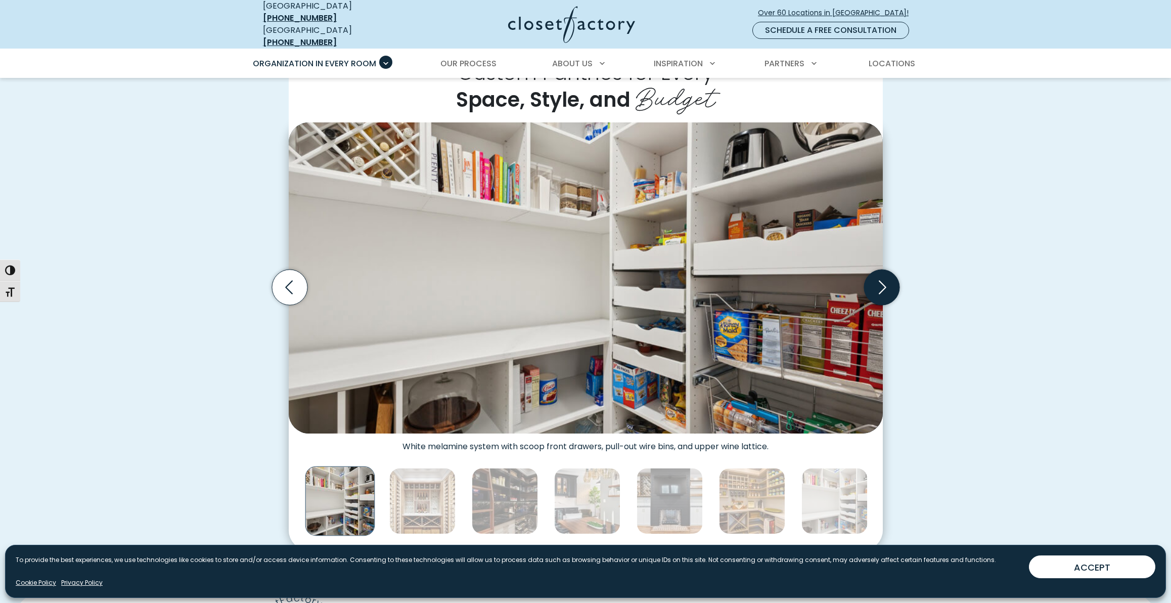
click at [885, 274] on icon "Next slide" at bounding box center [881, 286] width 35 height 35
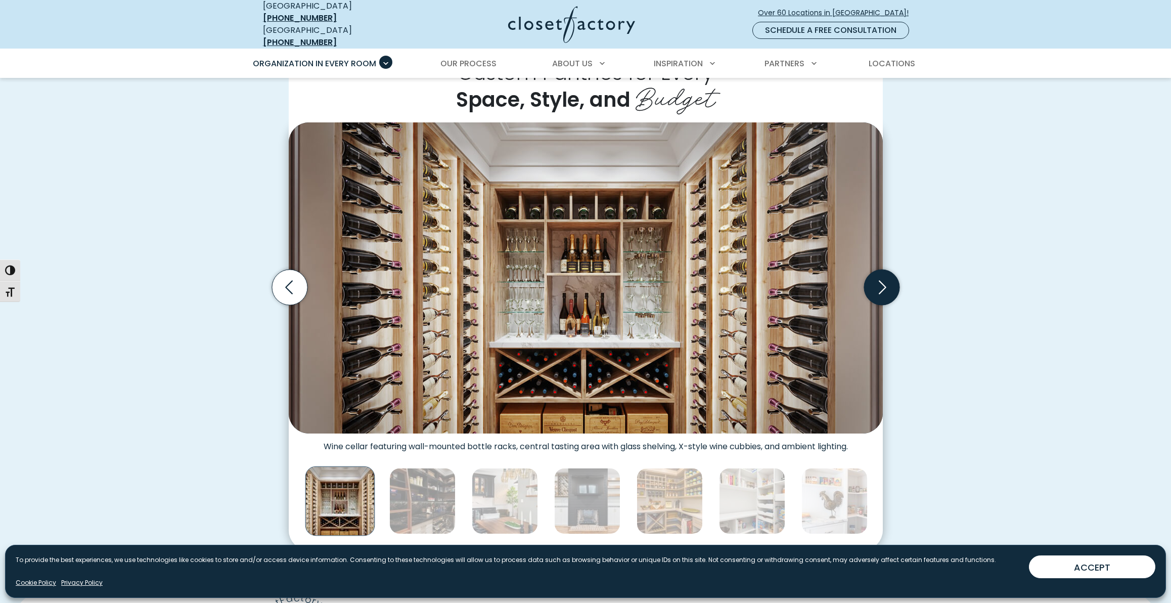
click at [880, 278] on icon "Next slide" at bounding box center [881, 286] width 35 height 35
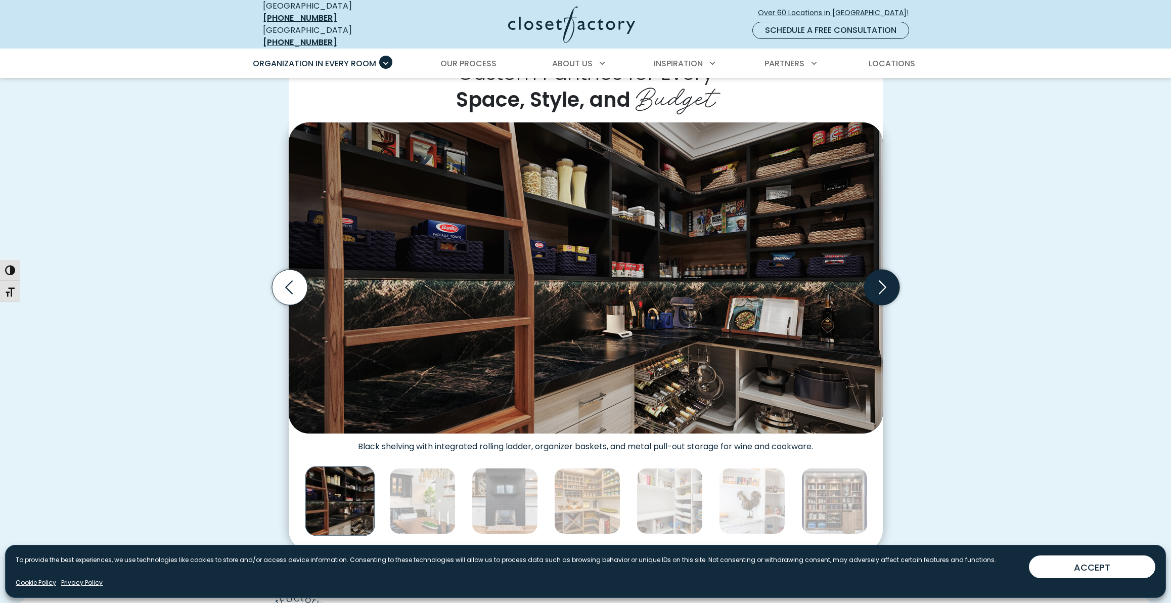
click at [882, 278] on icon "Next slide" at bounding box center [881, 286] width 35 height 35
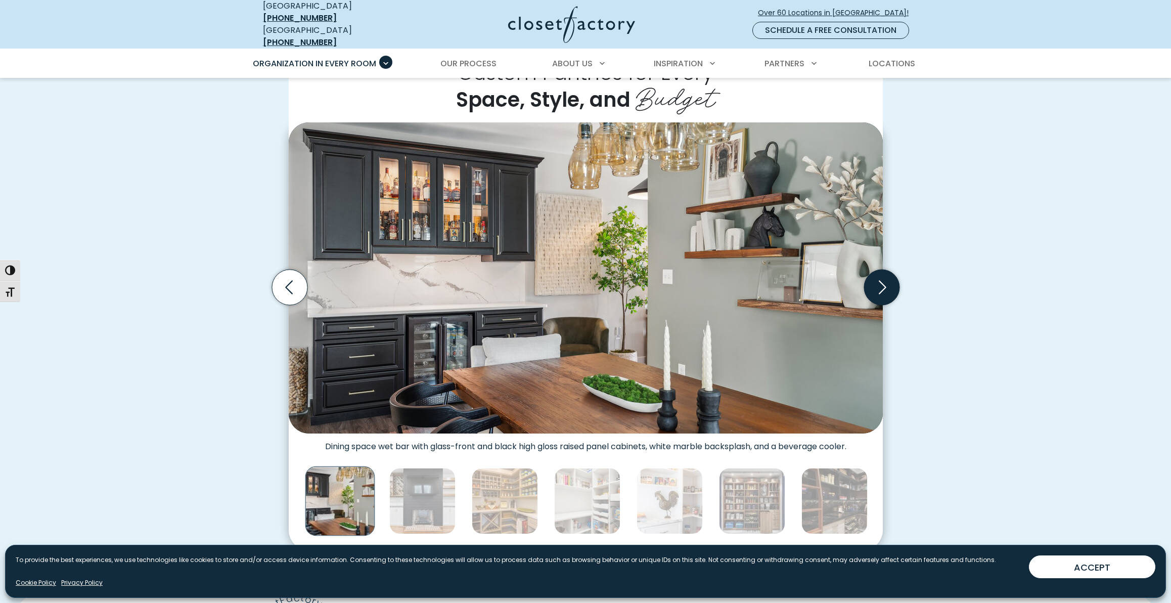
click at [882, 278] on icon "Next slide" at bounding box center [881, 286] width 35 height 35
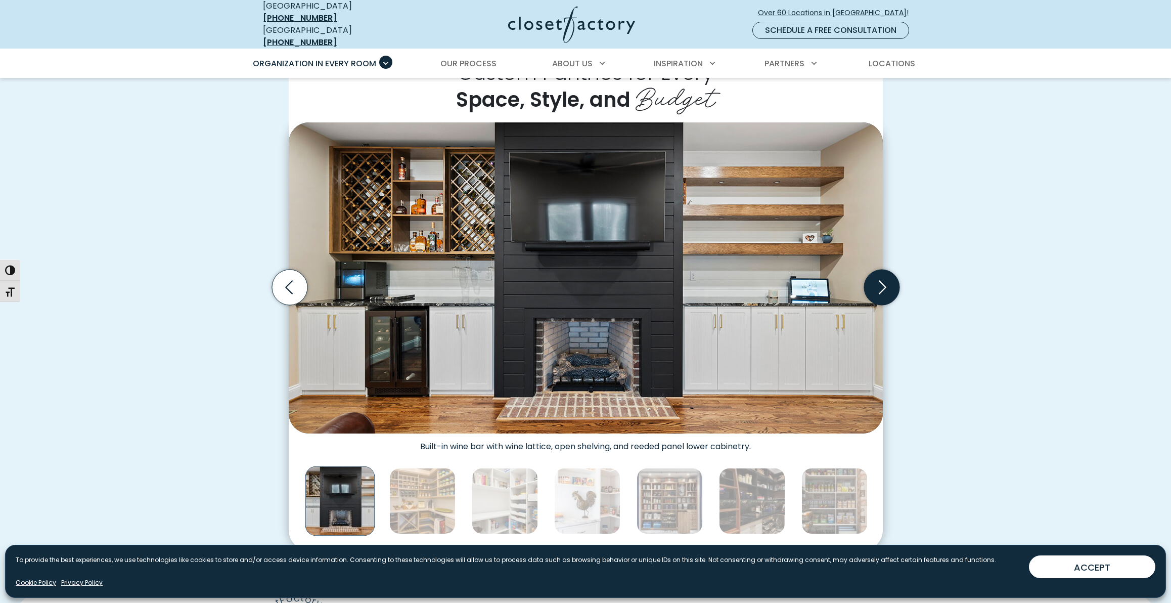
click at [882, 278] on icon "Next slide" at bounding box center [881, 286] width 35 height 35
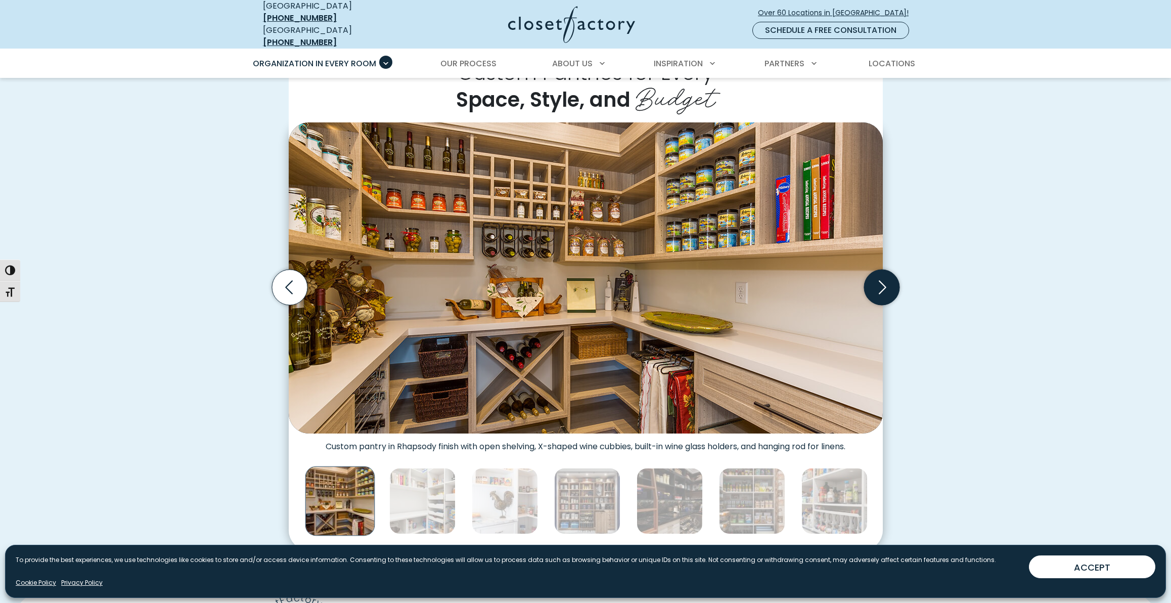
click at [882, 278] on icon "Next slide" at bounding box center [881, 286] width 35 height 35
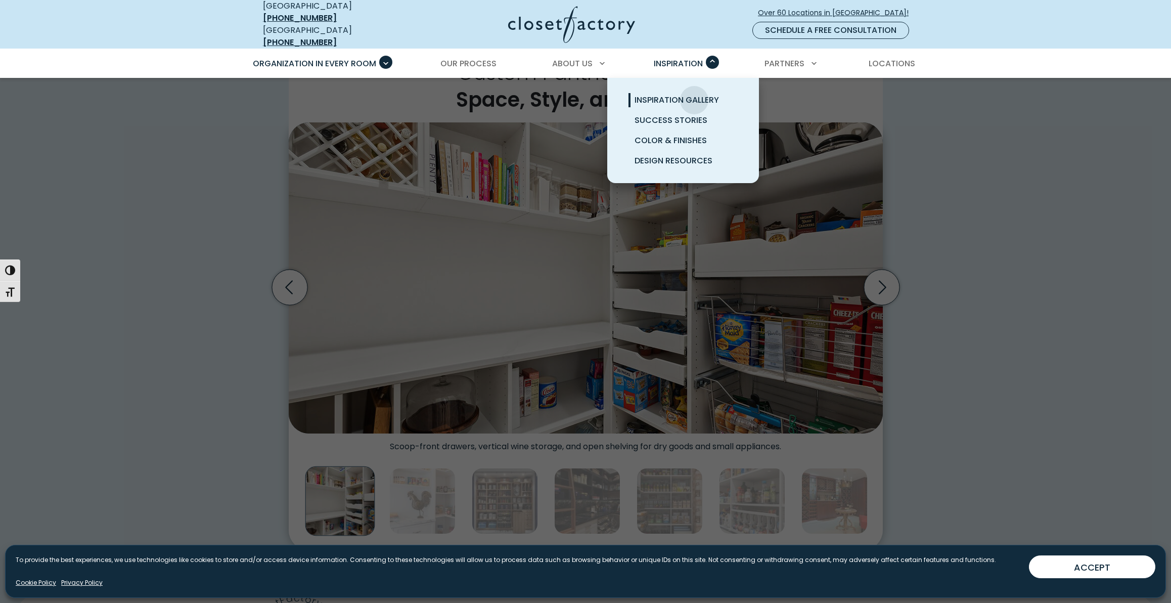
click at [694, 94] on span "Inspiration Gallery" at bounding box center [677, 100] width 84 height 12
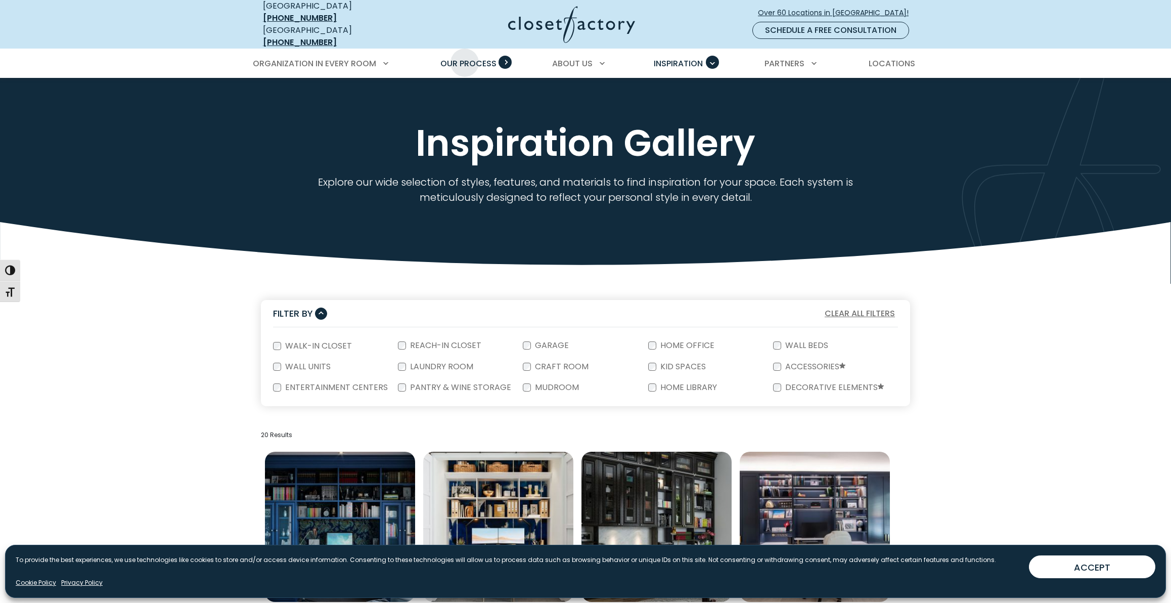
click at [465, 58] on span "Our Process" at bounding box center [468, 64] width 56 height 12
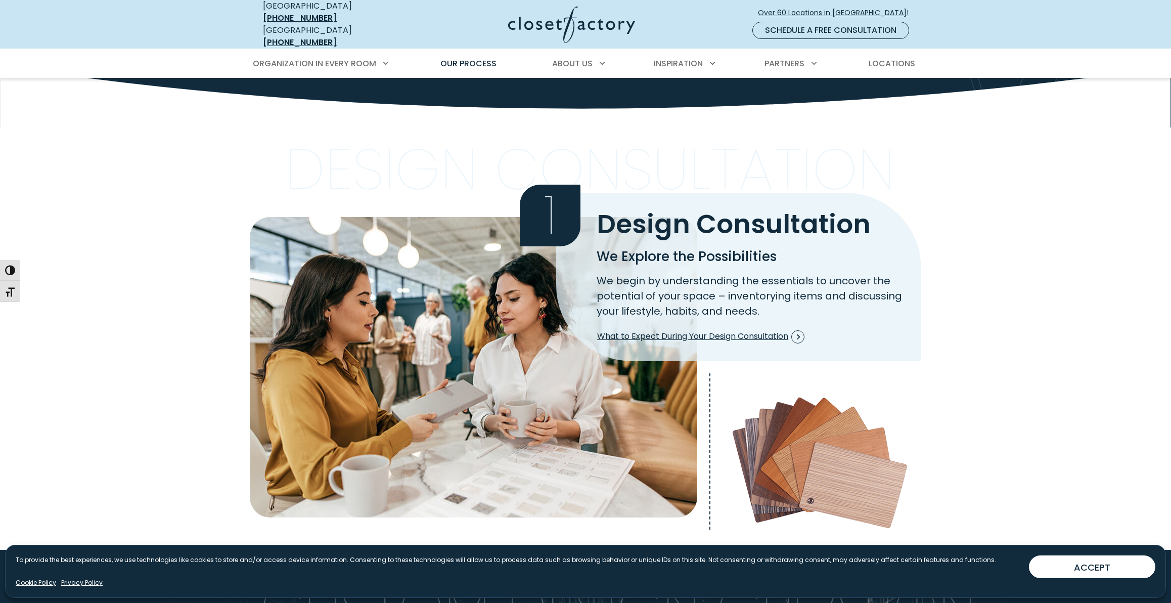
scroll to position [165, 0]
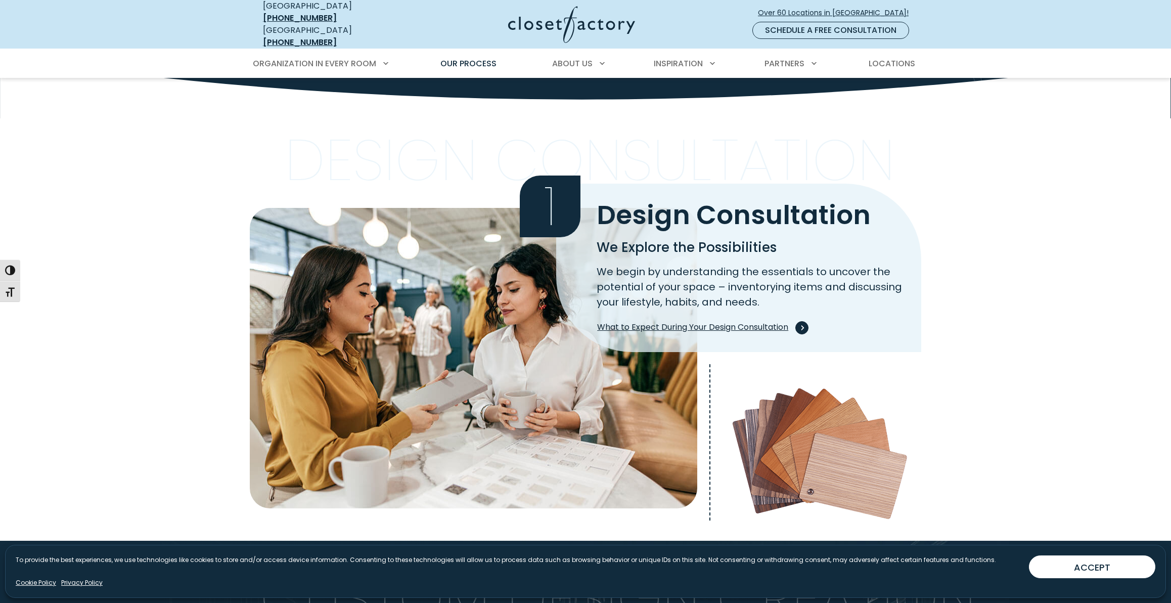
click at [802, 321] on span "Process Step Image" at bounding box center [801, 327] width 13 height 13
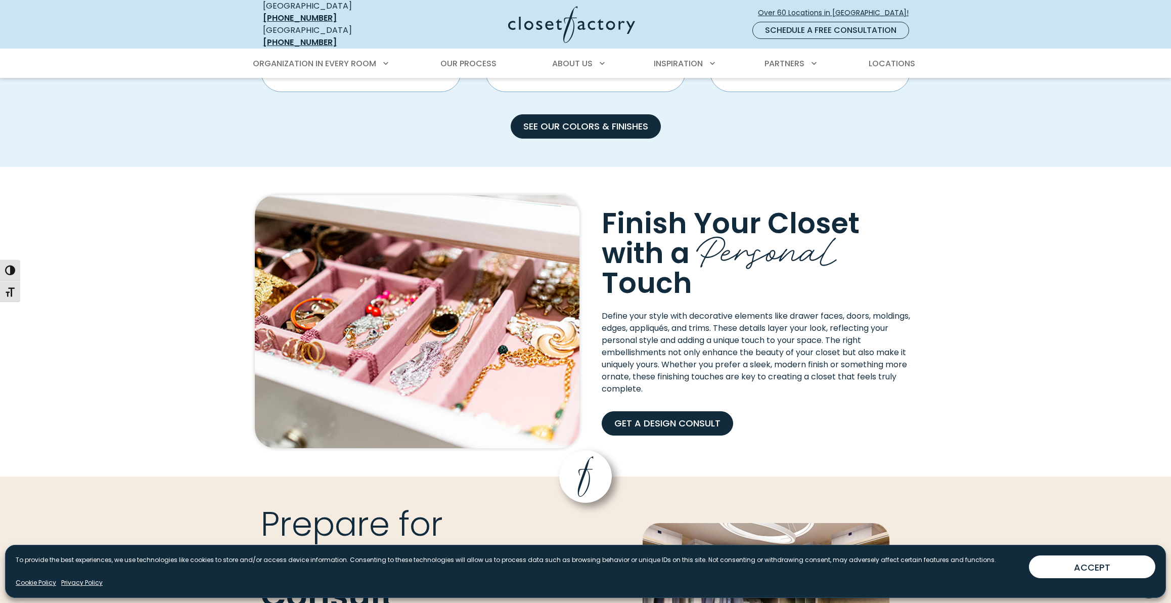
scroll to position [789, 0]
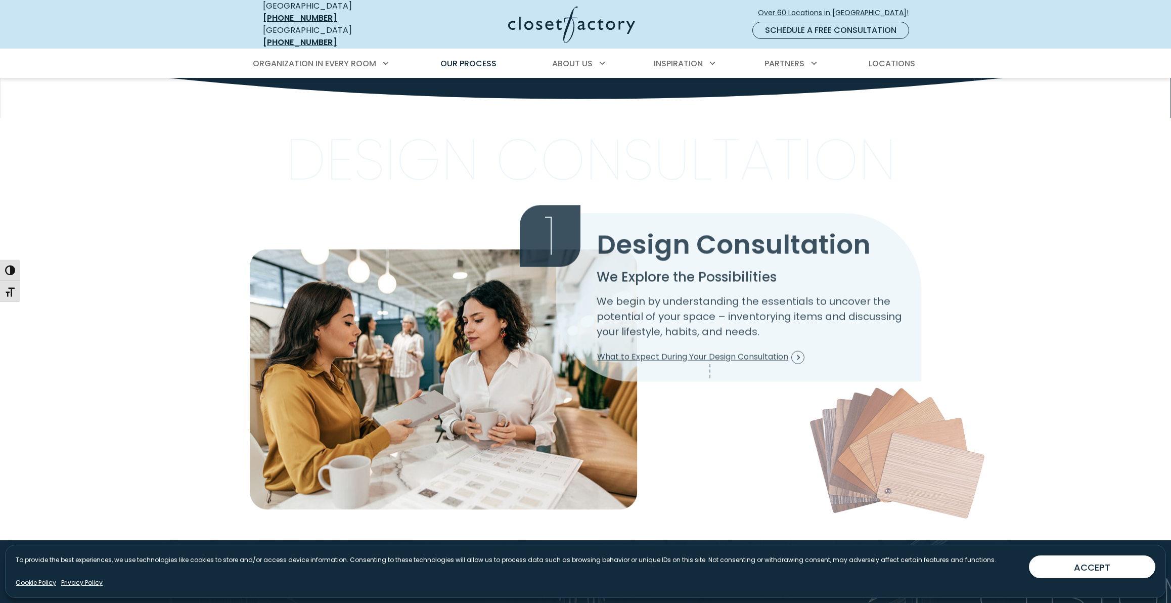
scroll to position [165, 0]
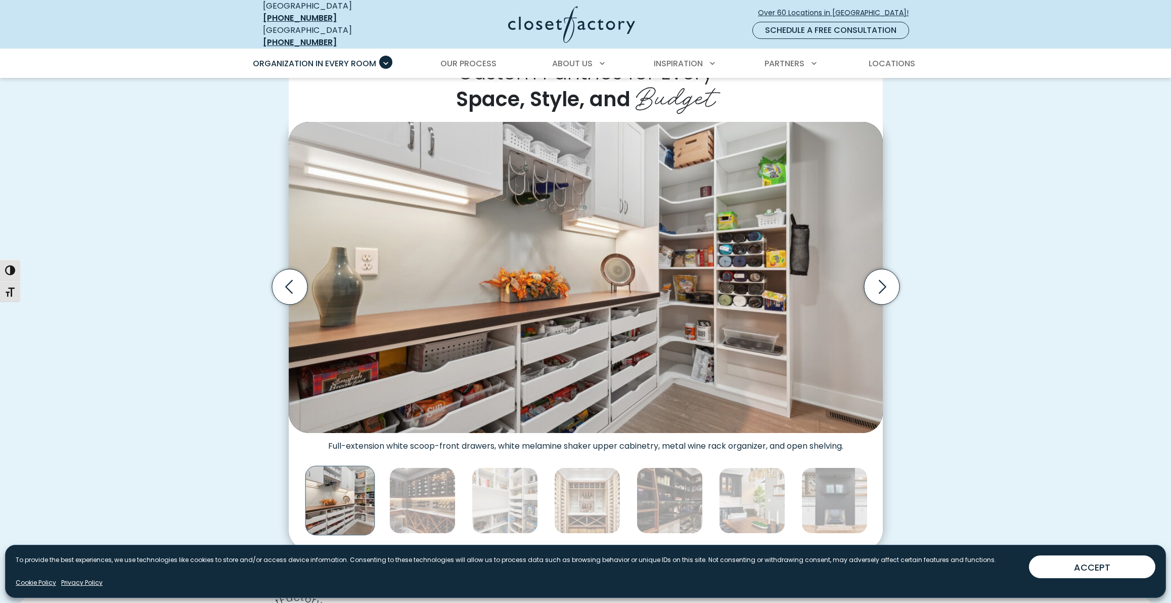
scroll to position [266, 0]
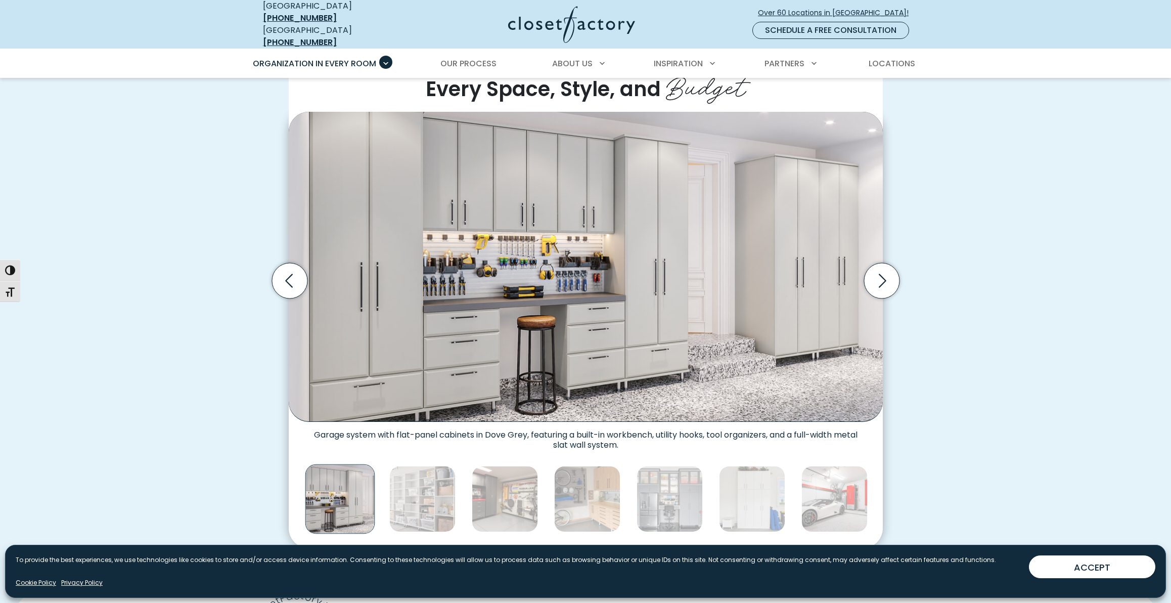
scroll to position [276, 0]
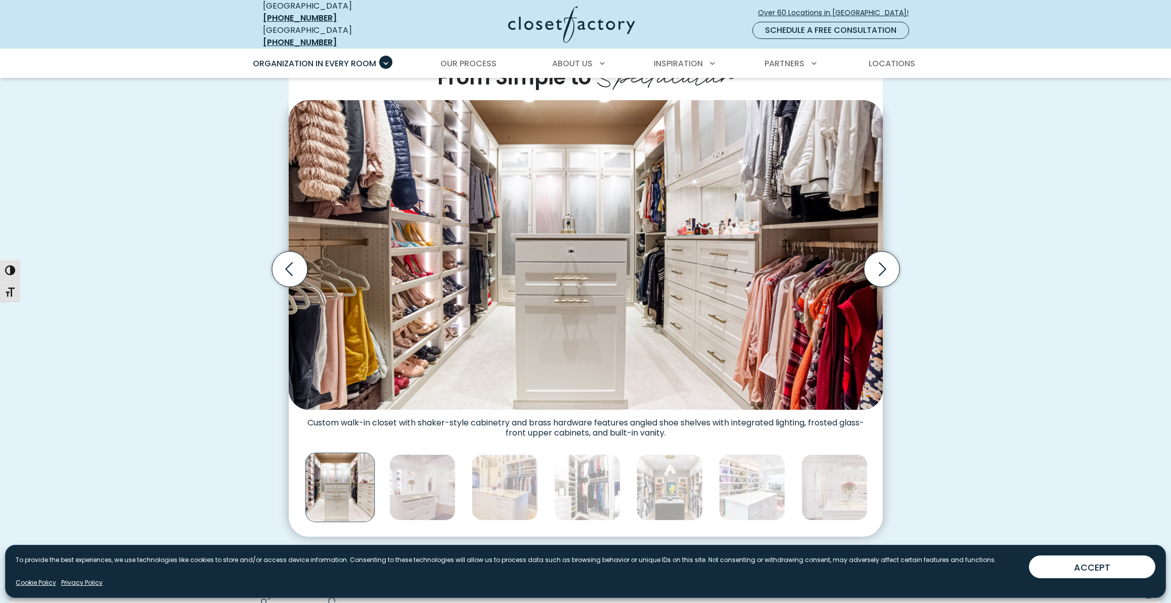
scroll to position [288, 0]
